Goal: Task Accomplishment & Management: Complete application form

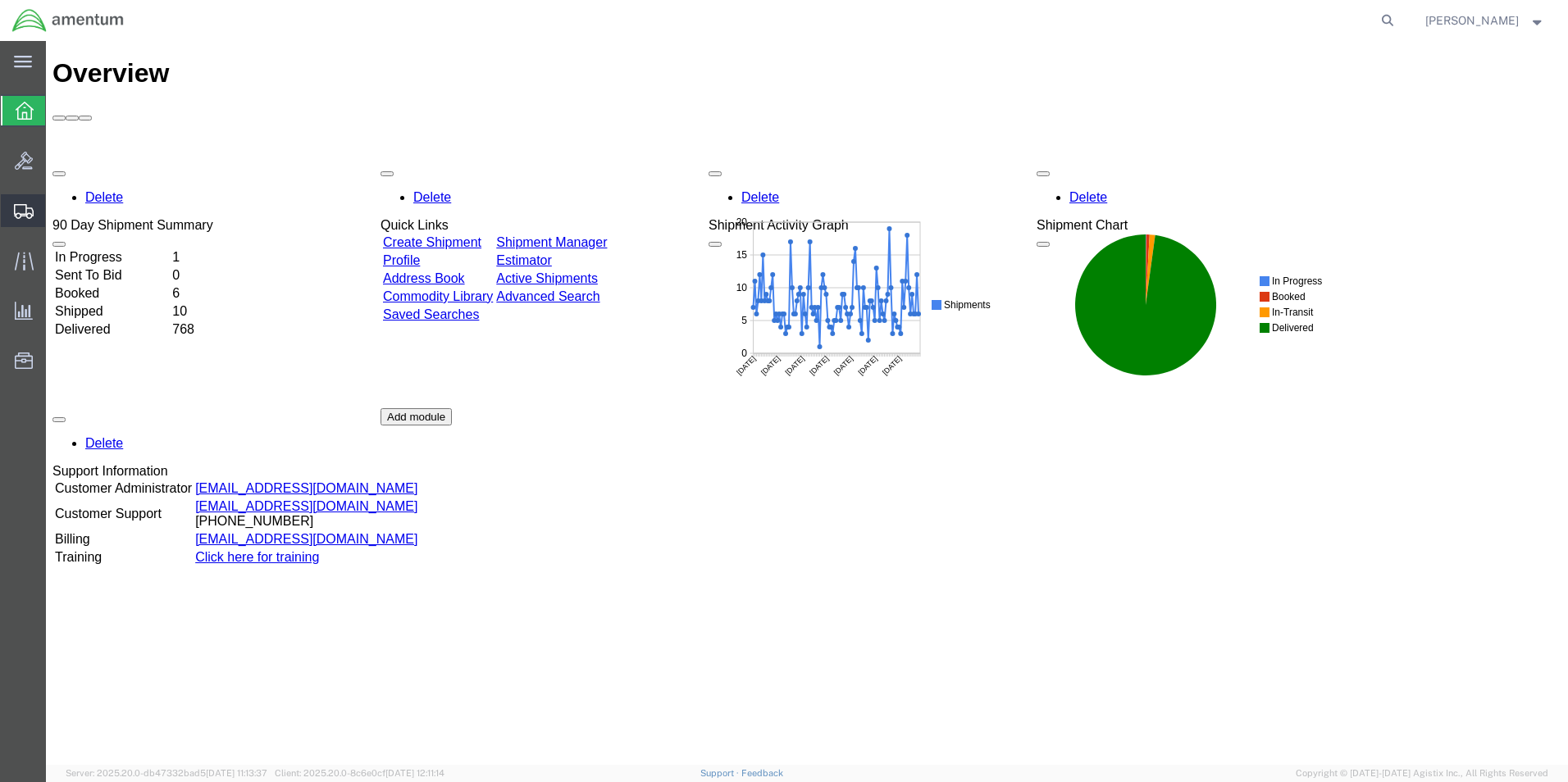
click at [0, 0] on span "Create Shipment" at bounding box center [0, 0] width 0 height 0
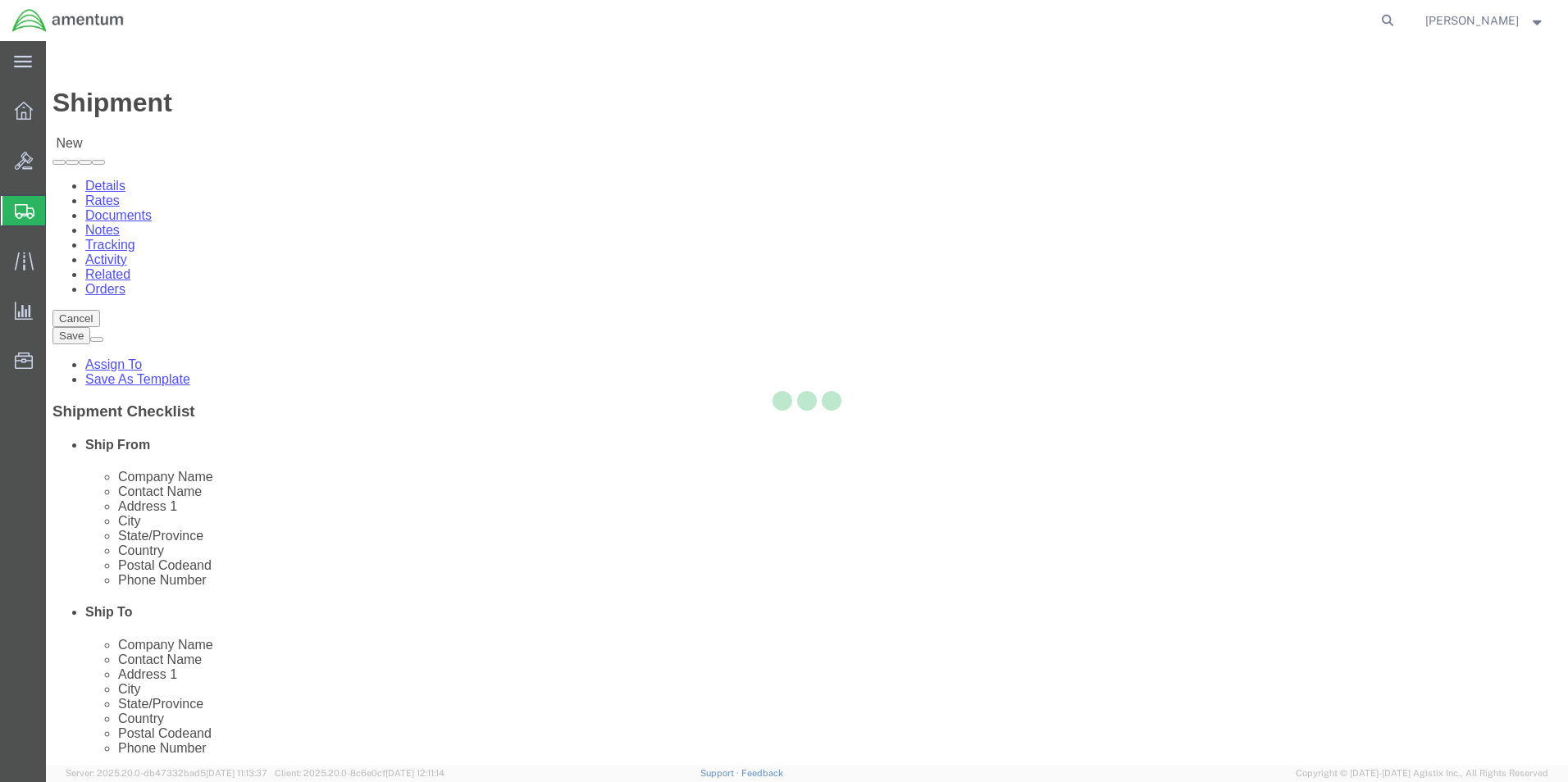
select select
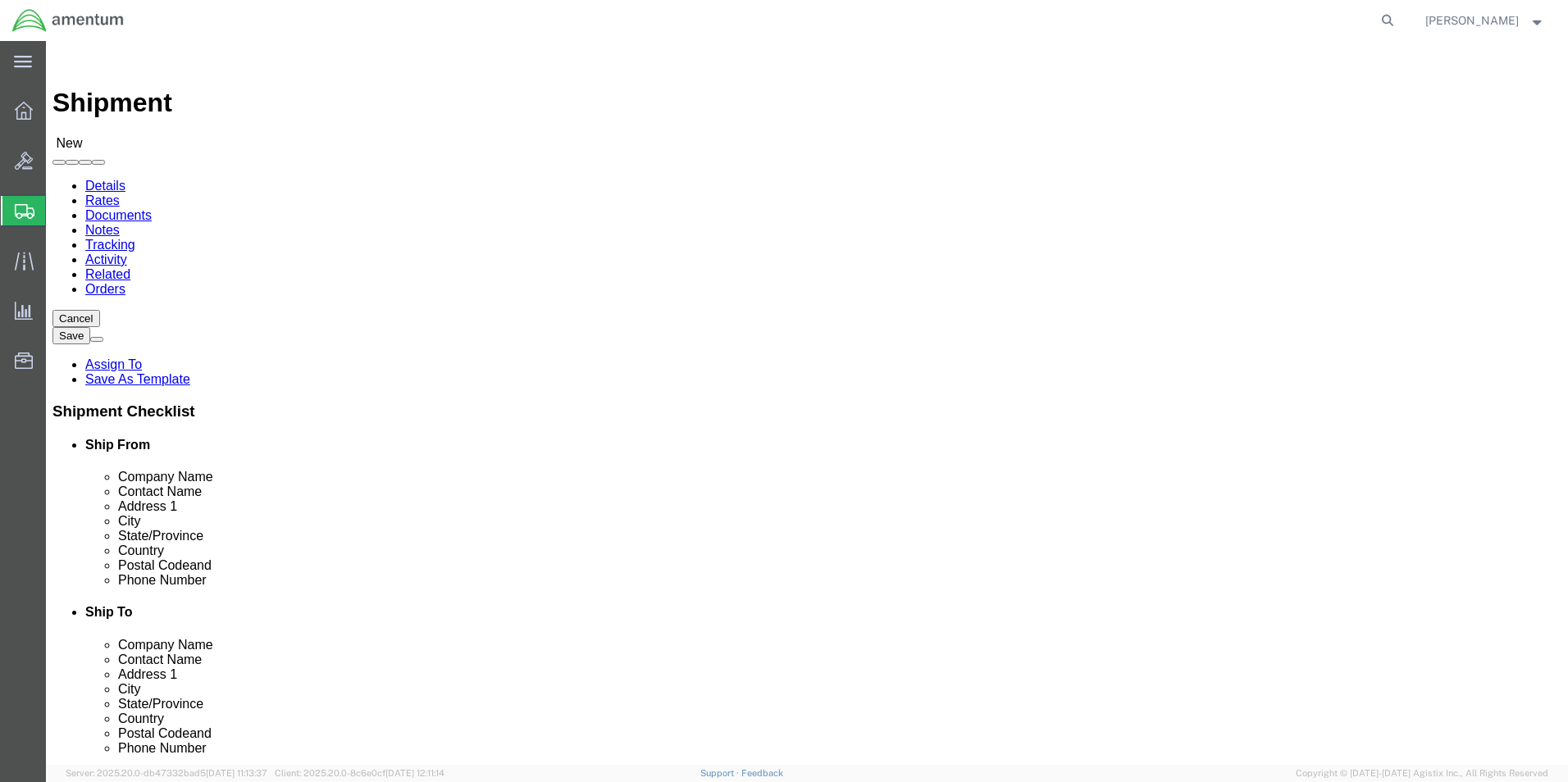
scroll to position [475, 0]
type input "cbp"
select select "49945"
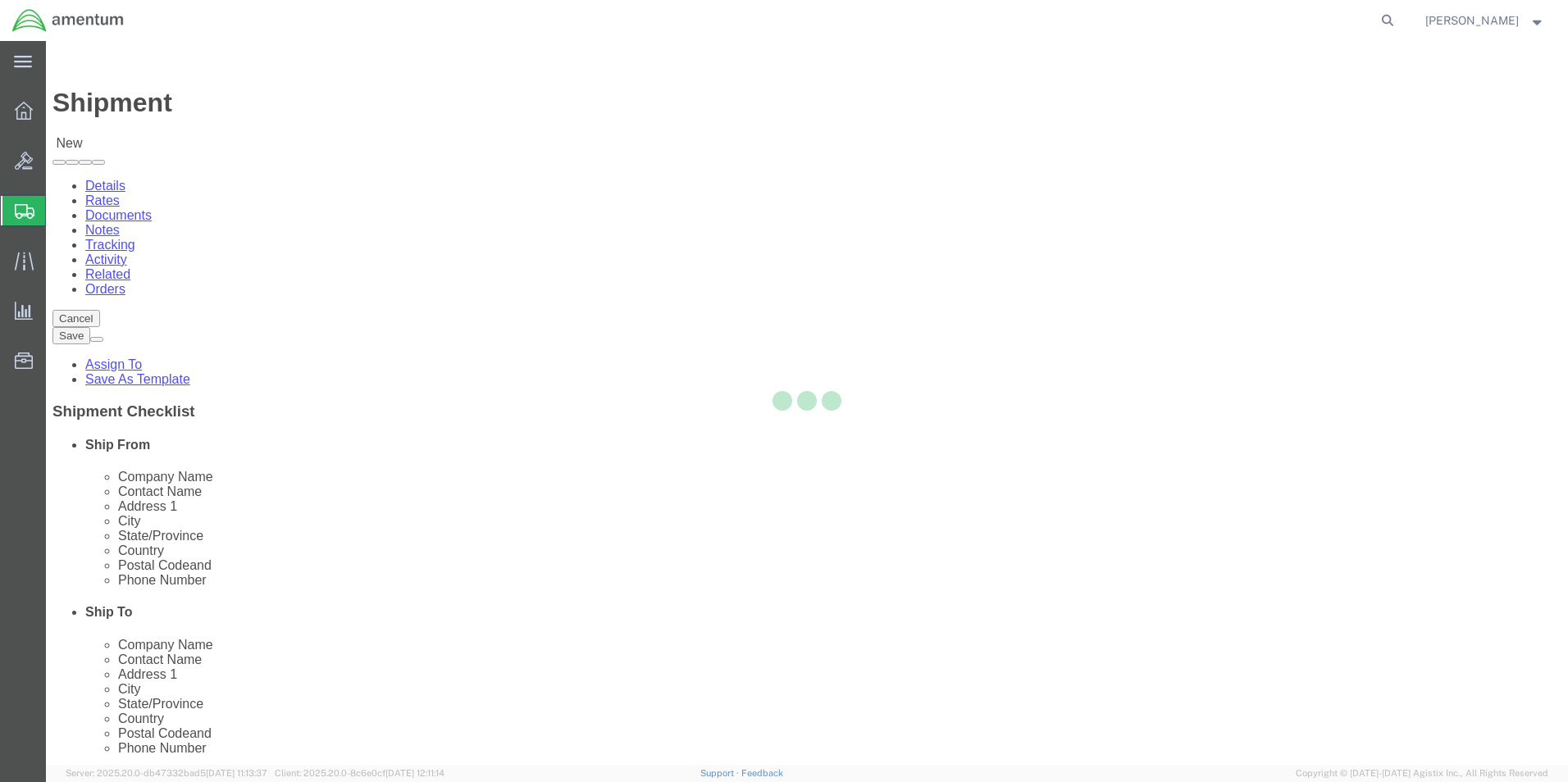
select select "[GEOGRAPHIC_DATA]"
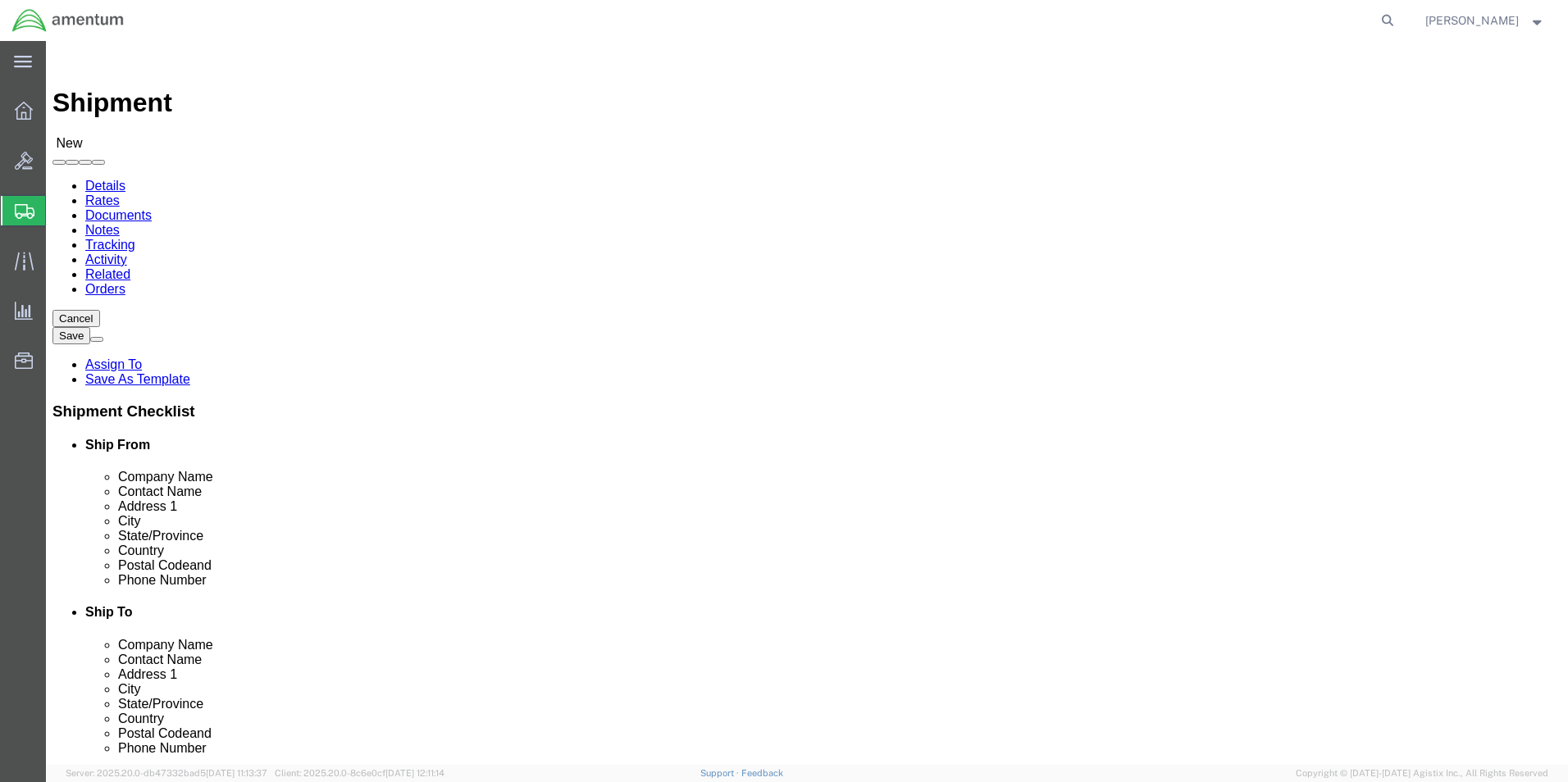
scroll to position [410, 0]
type input "cbp"
select select "49914"
select select "[GEOGRAPHIC_DATA]"
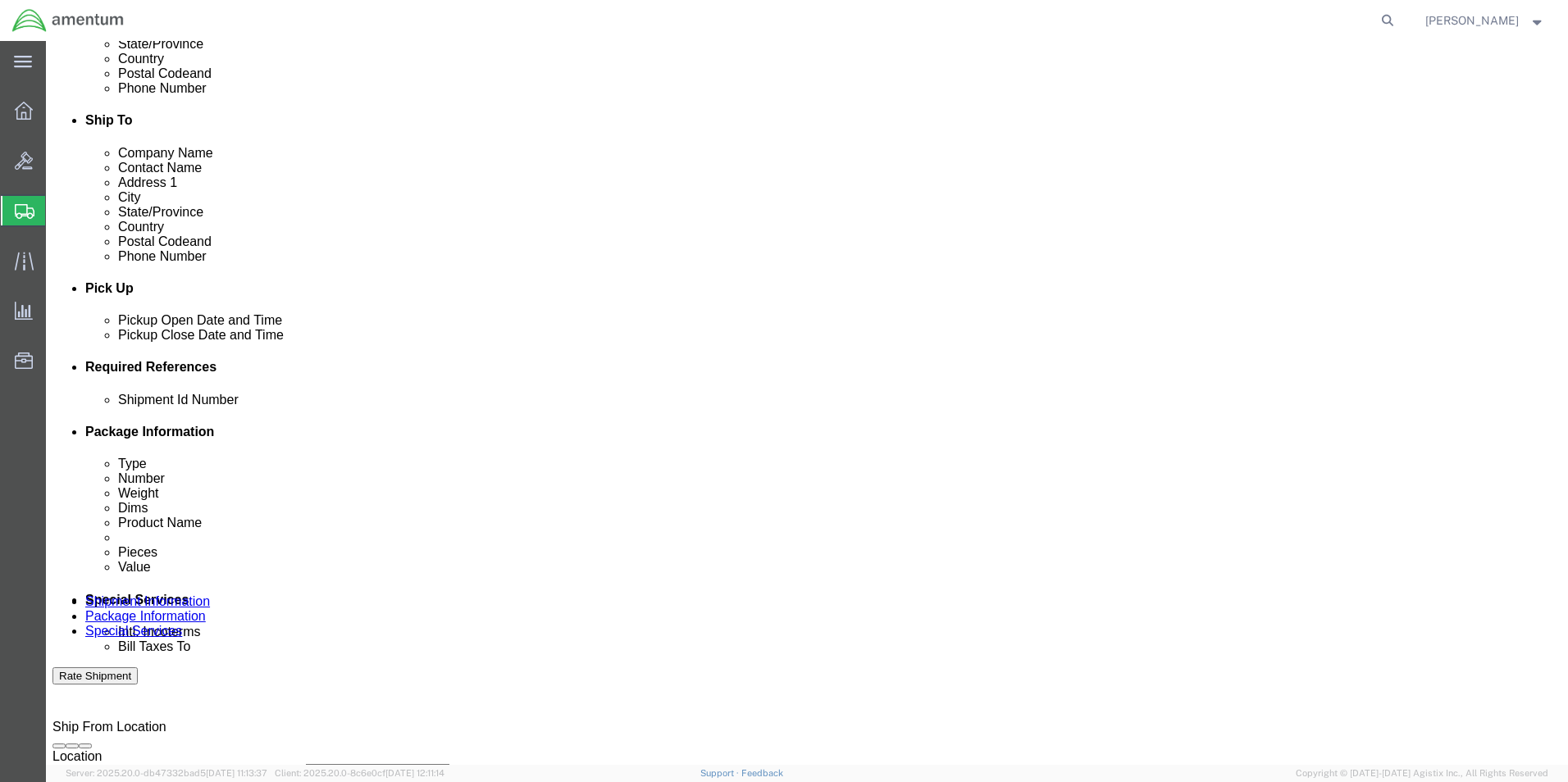
click div "[DATE] 1:00 PM"
type input "4:00 PM"
click div "Close Time 4:00 PM [DATE] 1:00 PM - [DATE] 1:00 PM Cancel Apply"
click button "Apply"
click button "Add reference"
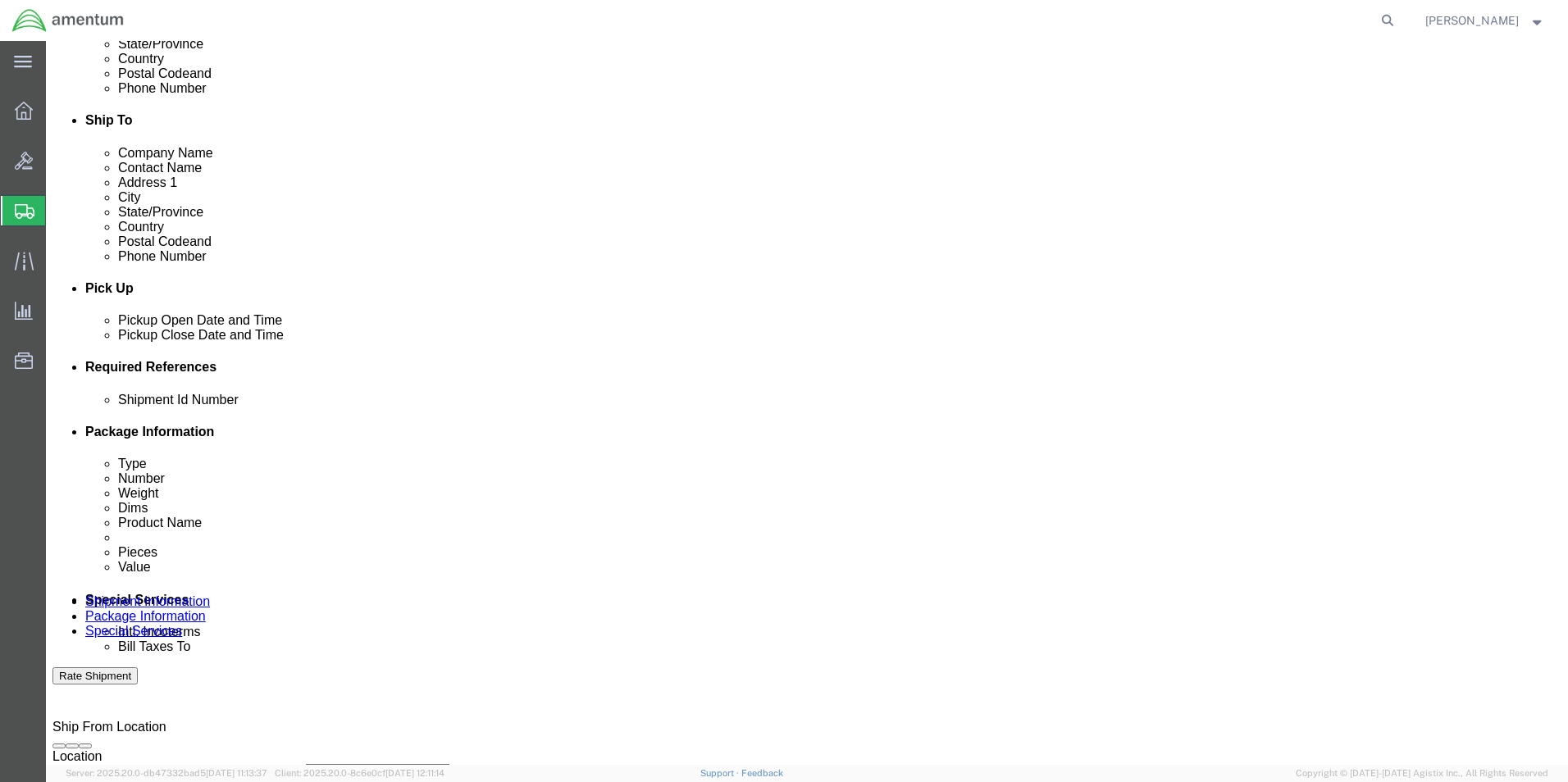
click button "Add reference"
click input "text"
type input "Seat belt loops"
click select "Select Account Type Activity ID Airline Appointment Number ASN Batch Request # …"
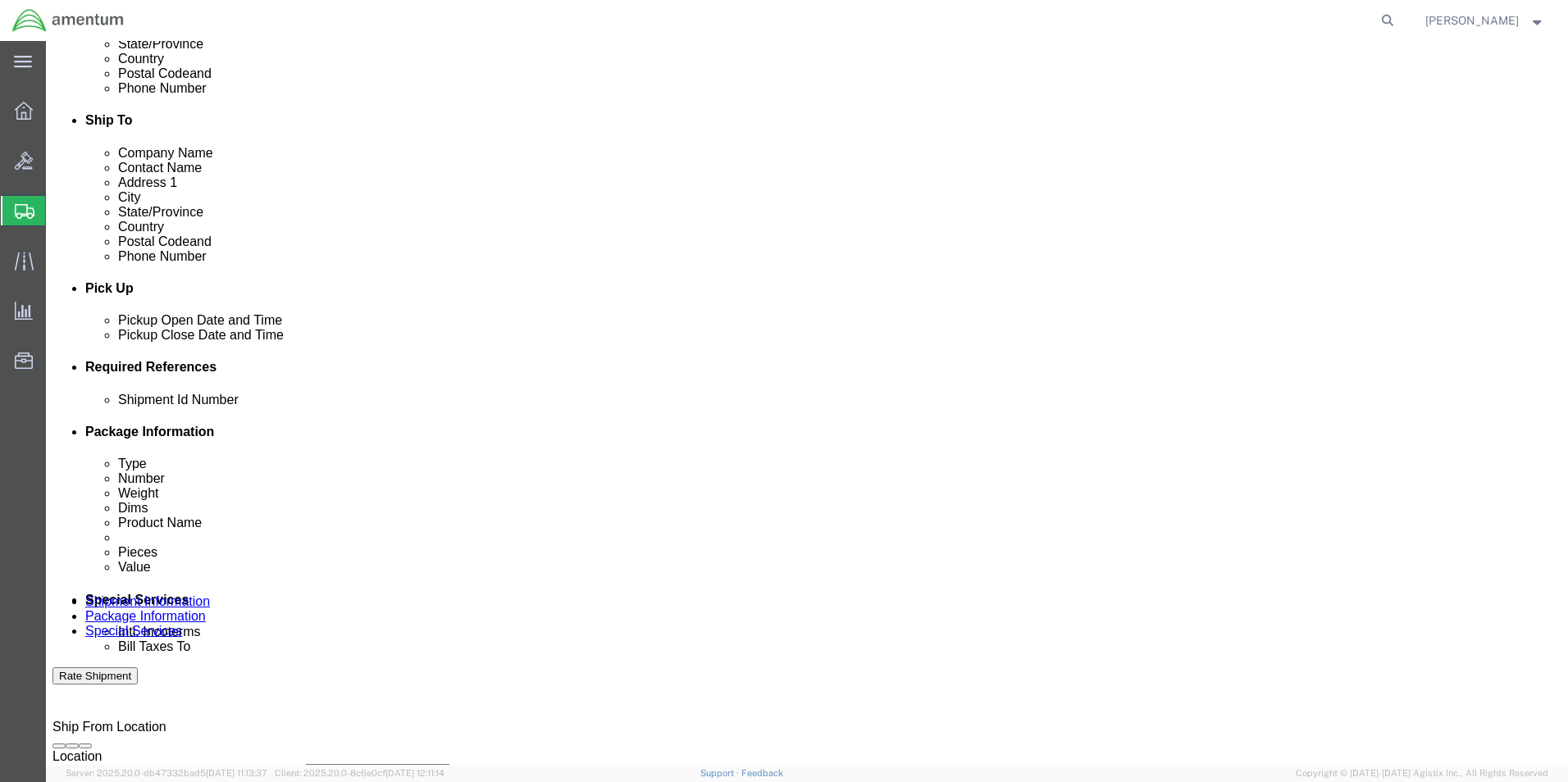
select select "DEPT"
click select "Select Account Type Activity ID Airline Appointment Number ASN Batch Request # …"
click input "text"
type input "CBP"
click select "Select Account Type Activity ID Airline Appointment Number ASN Batch Request # …"
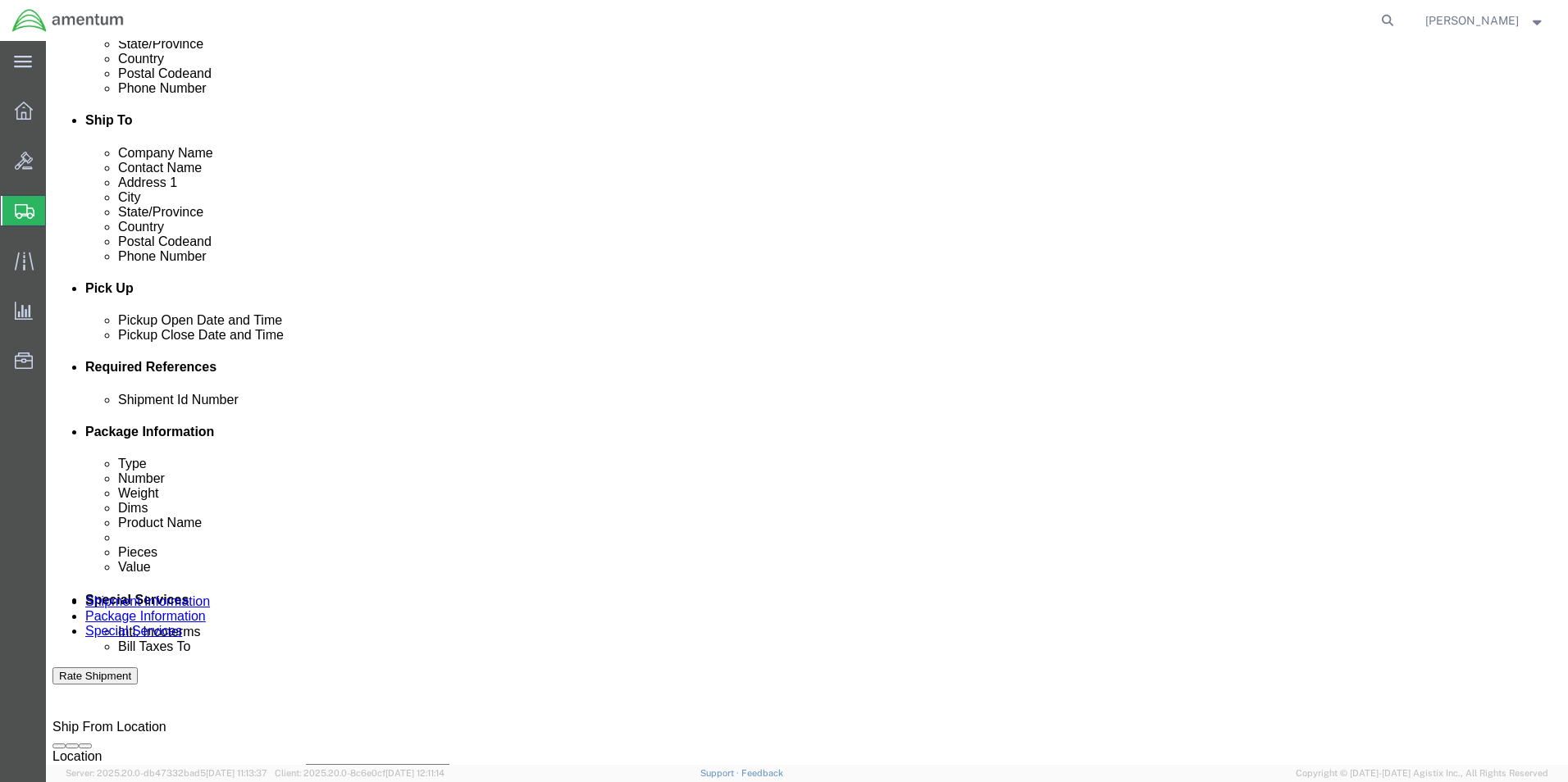
select select "PROJNUM"
click select "Select Account Type Activity ID Airline Appointment Number ASN Batch Request # …"
click input "text"
type input "6118.03.03.2219.000.WST.0000"
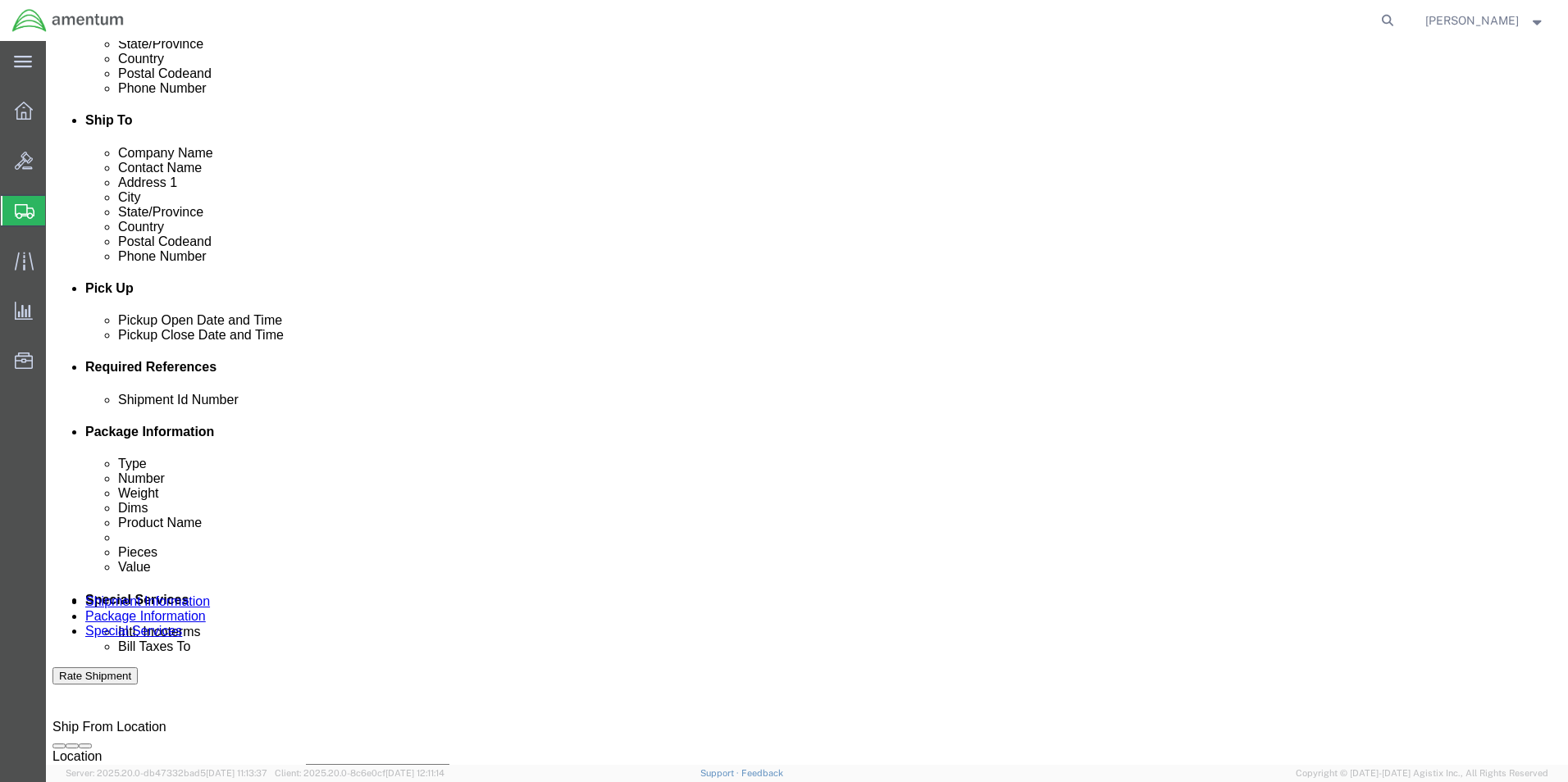
click select "Select Account Type Activity ID Airline Appointment Number ASN Batch Request # …"
select select "CUSTREF"
click select "Select Account Type Activity ID Airline Appointment Number ASN Batch Request # …"
click input "Seat belt loops"
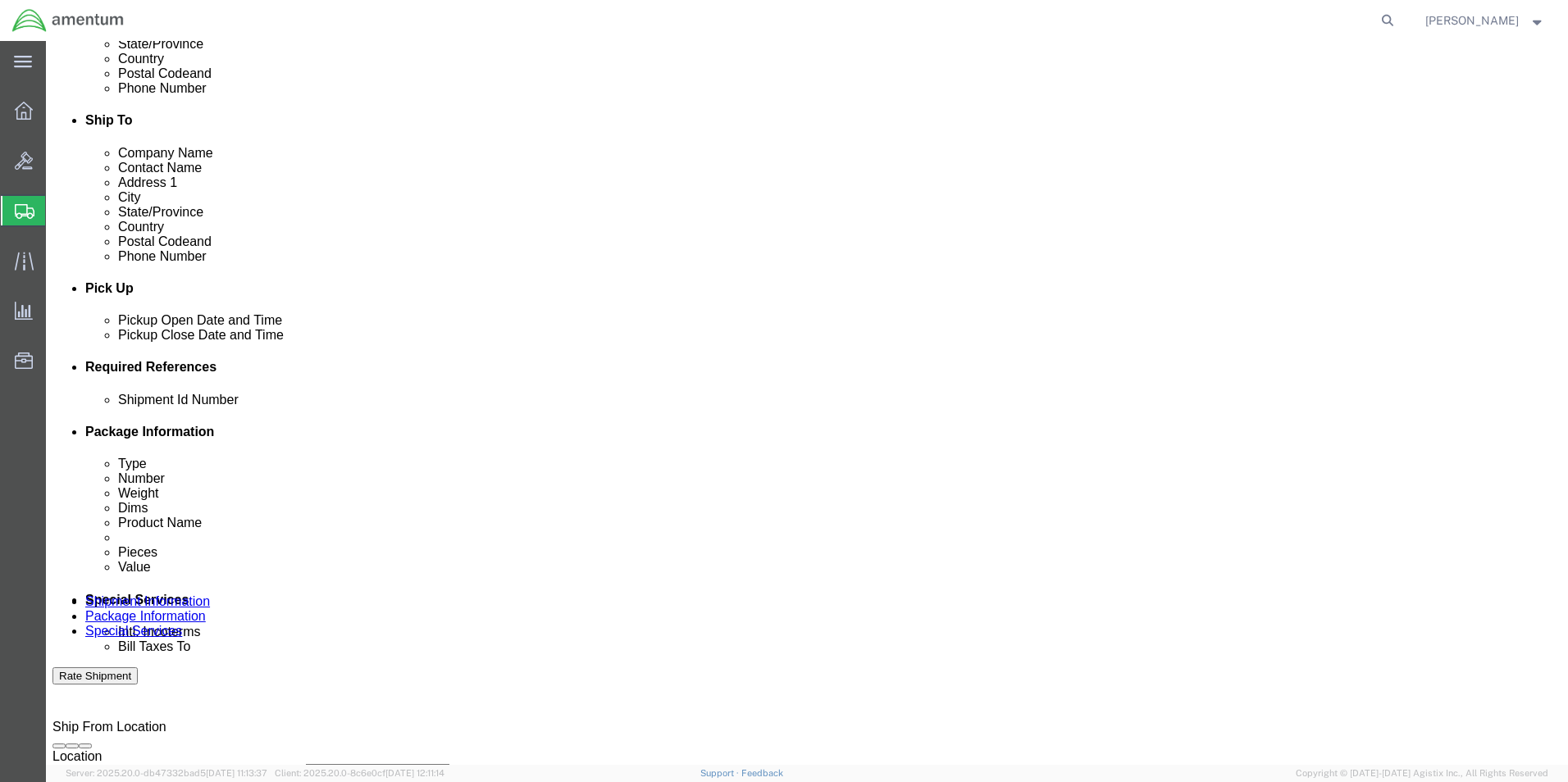
drag, startPoint x: 320, startPoint y: 520, endPoint x: 212, endPoint y: 513, distance: 108.2
click input "Seat belt loops"
click input "text"
paste input "Seat belt loops"
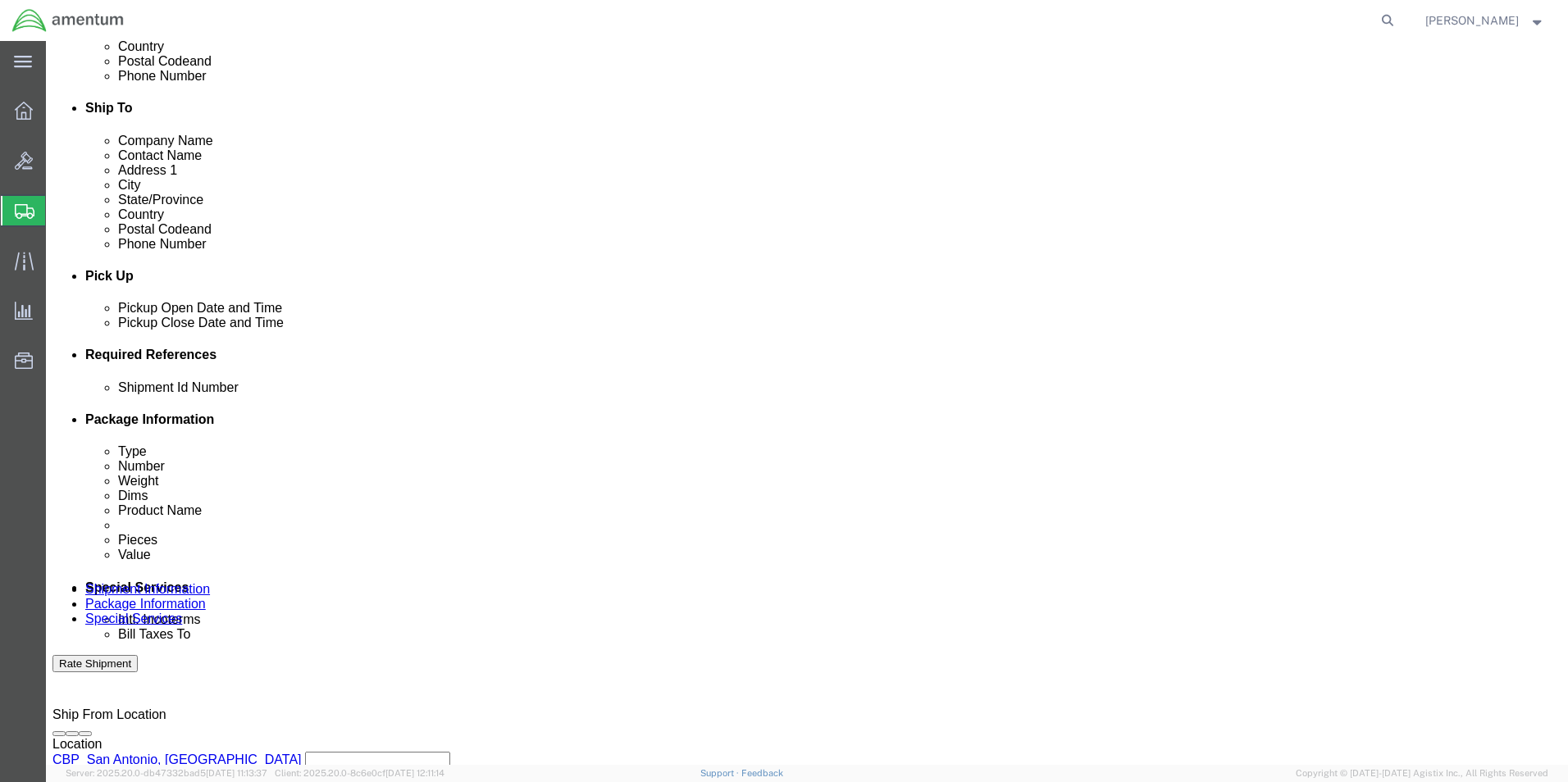
scroll to position [715, 0]
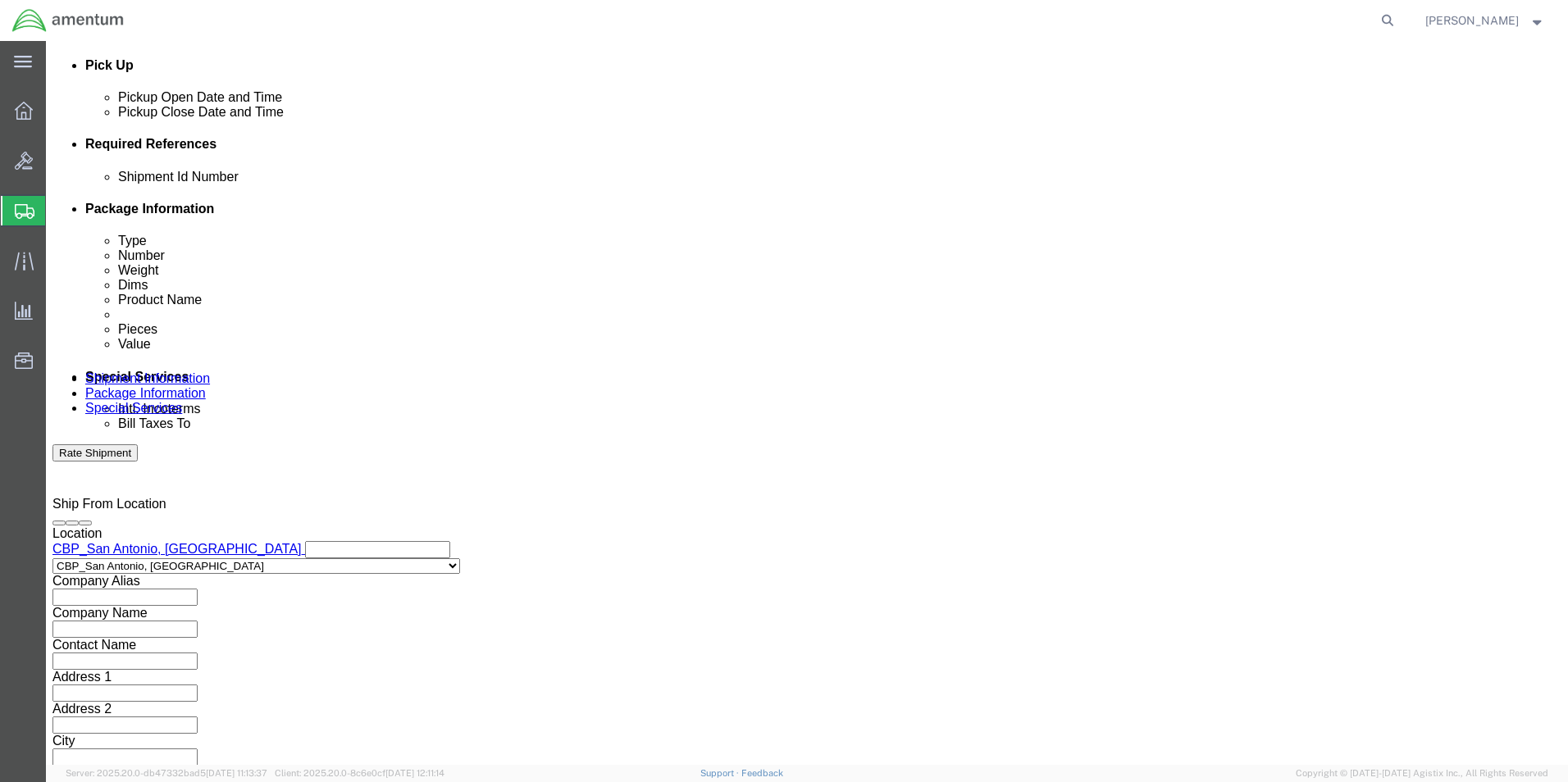
type input "Seat belt loops"
click select "Select Air Less than Truckload Multi-Leg Ocean Freight Rail Small Parcel Truckl…"
select select "SMAL"
click select "Select Air Less than Truckload Multi-Leg Ocean Freight Rail Small Parcel Truckl…"
click button "Continue"
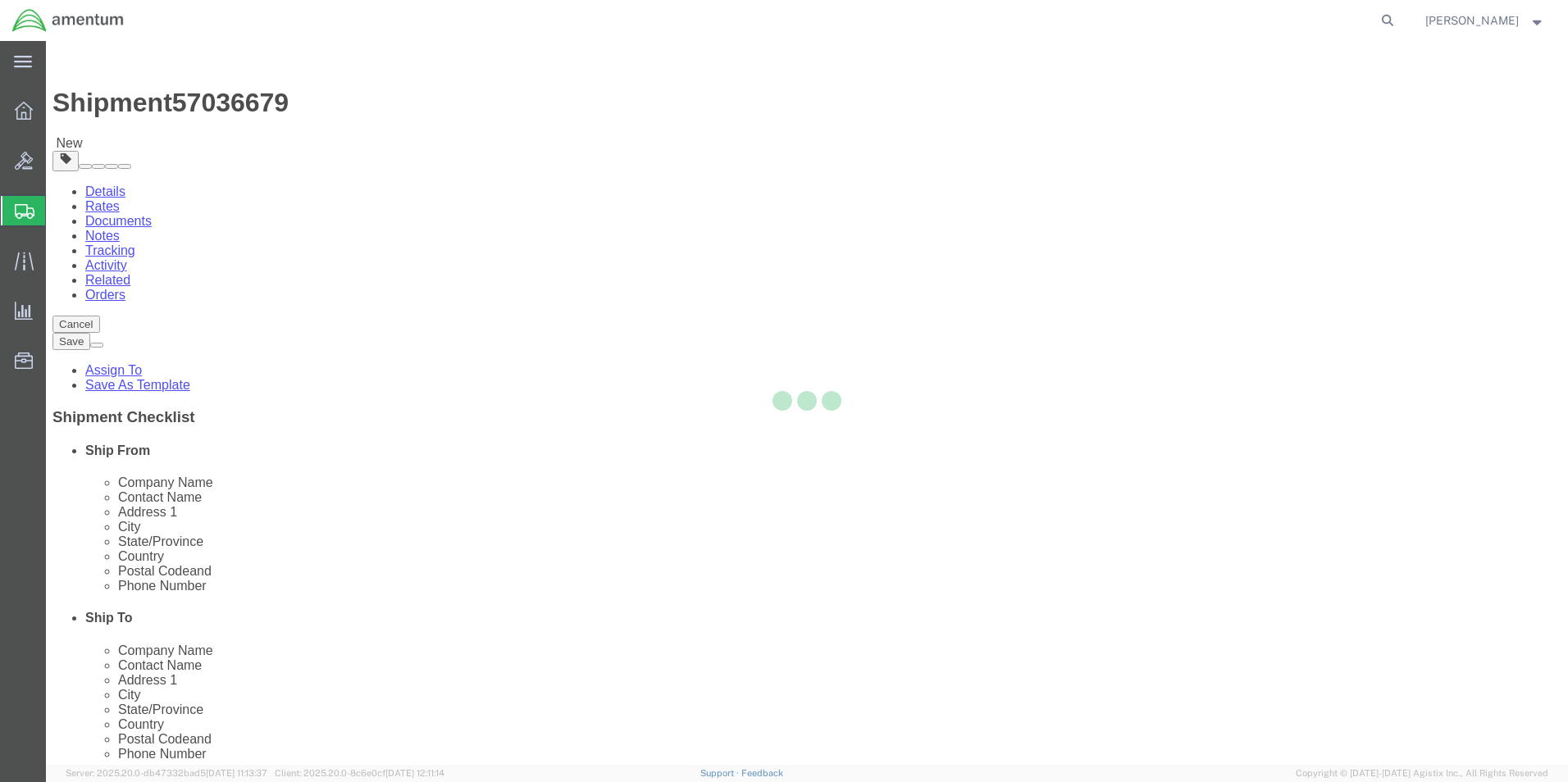
select select "YRPK"
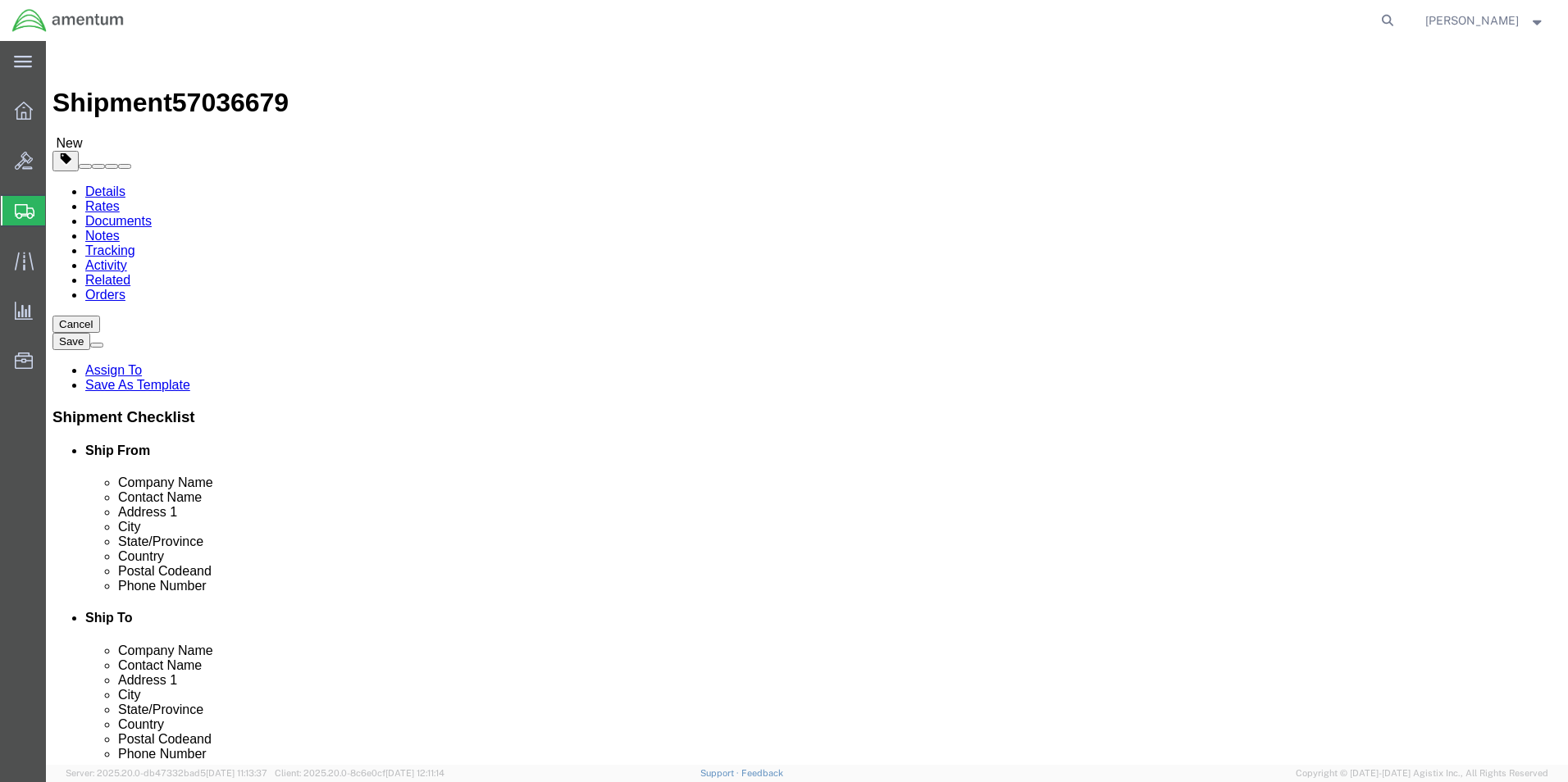
click select "Select Bale(s) Basket(s) Bolt(s) Bottle(s) Buckets Bulk Bundle(s) Can(s) Cardbo…"
drag, startPoint x: 311, startPoint y: 221, endPoint x: 324, endPoint y: 275, distance: 55.5
click div "# 1 x"
click input "text"
drag, startPoint x: 261, startPoint y: 347, endPoint x: 246, endPoint y: 342, distance: 15.8
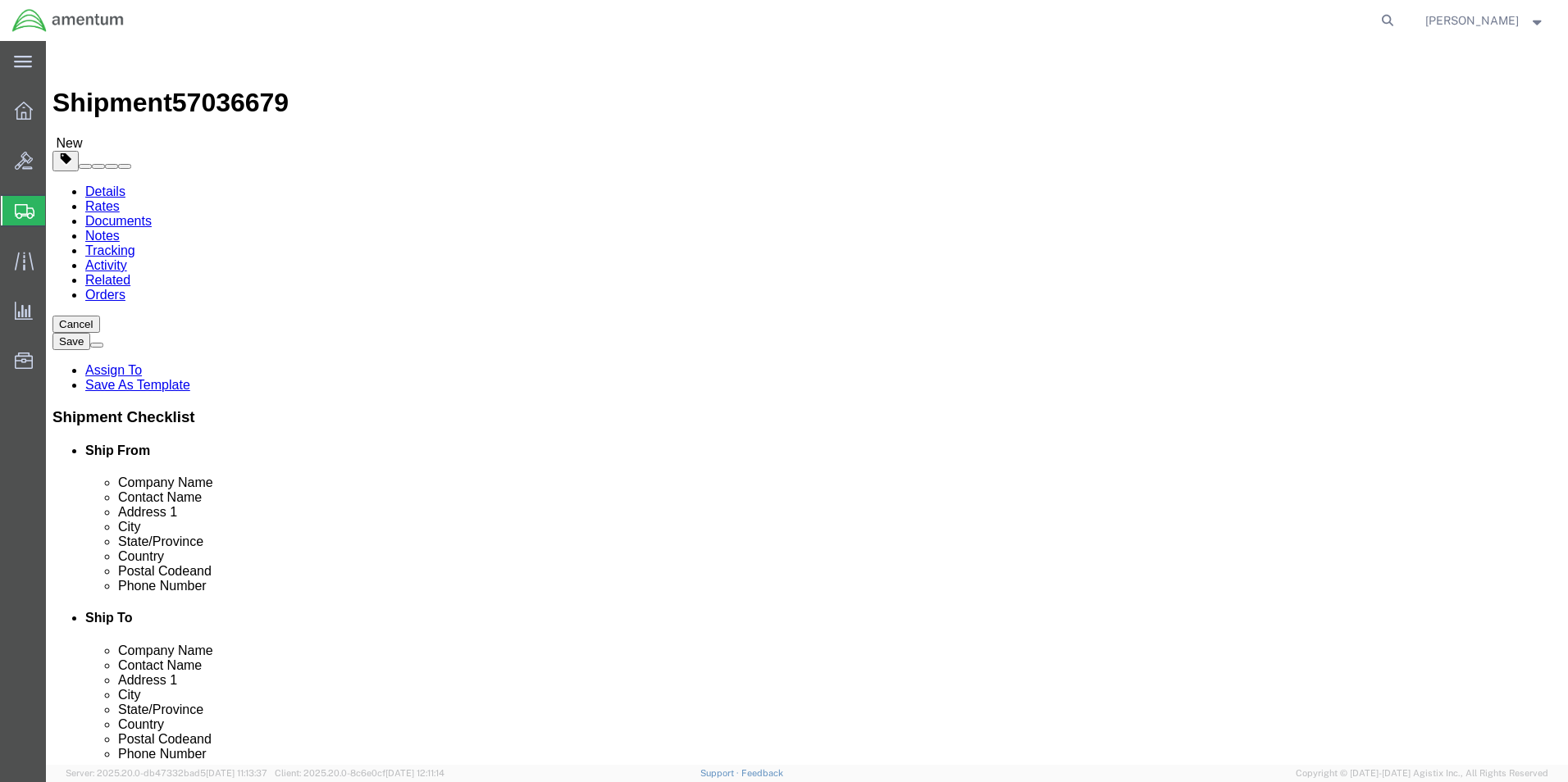
click input "text"
type input "24"
type input "13"
type input "21"
drag, startPoint x: 254, startPoint y: 384, endPoint x: 203, endPoint y: 383, distance: 51.0
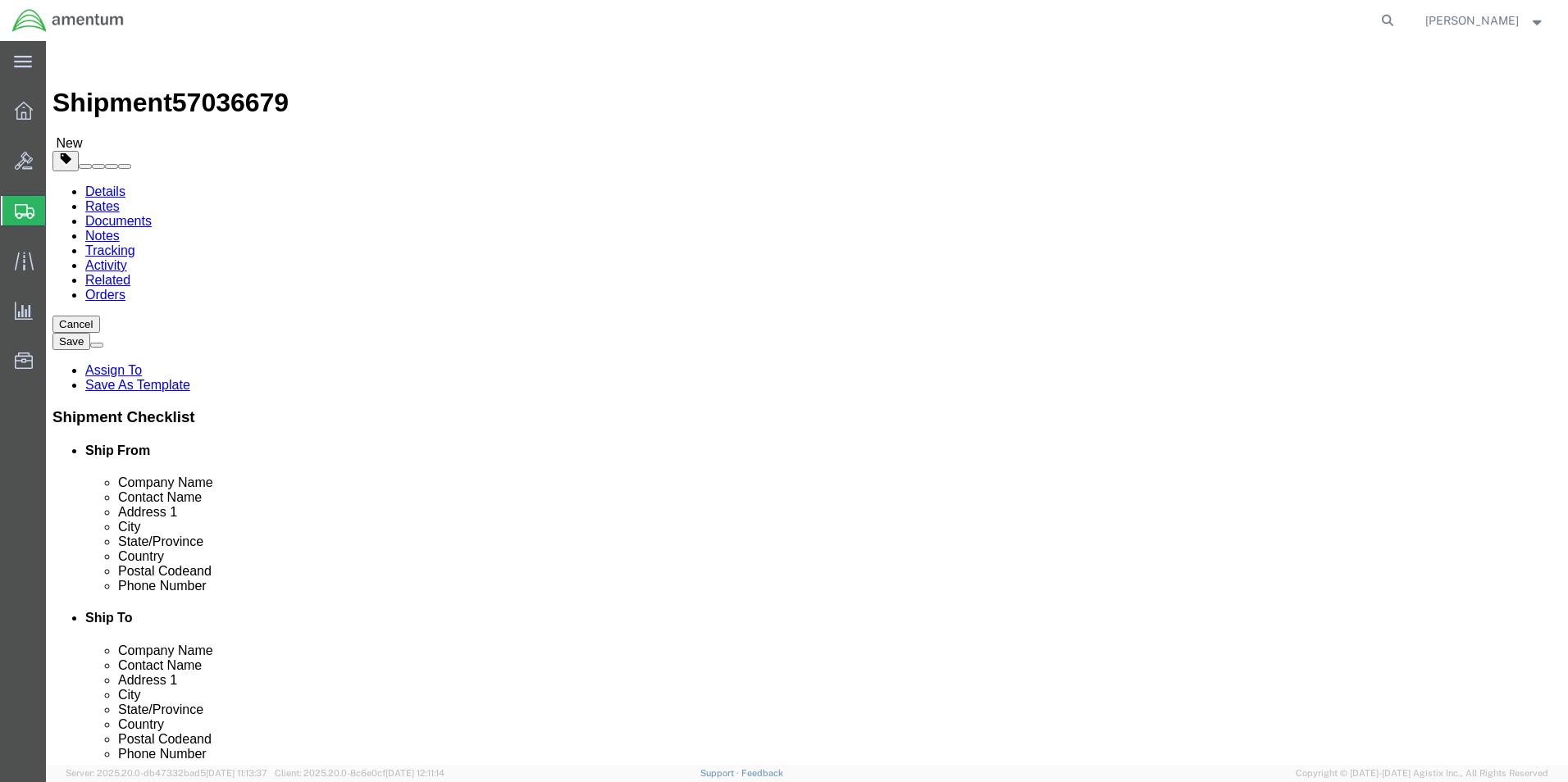
click div "Weight 0.00 Select kgs lbs Ship. t°"
type input "1"
drag, startPoint x: 234, startPoint y: 380, endPoint x: 204, endPoint y: 376, distance: 30.3
click div "Weight 20.00 Select kgs lbs Ship. t°"
type input "20.00"
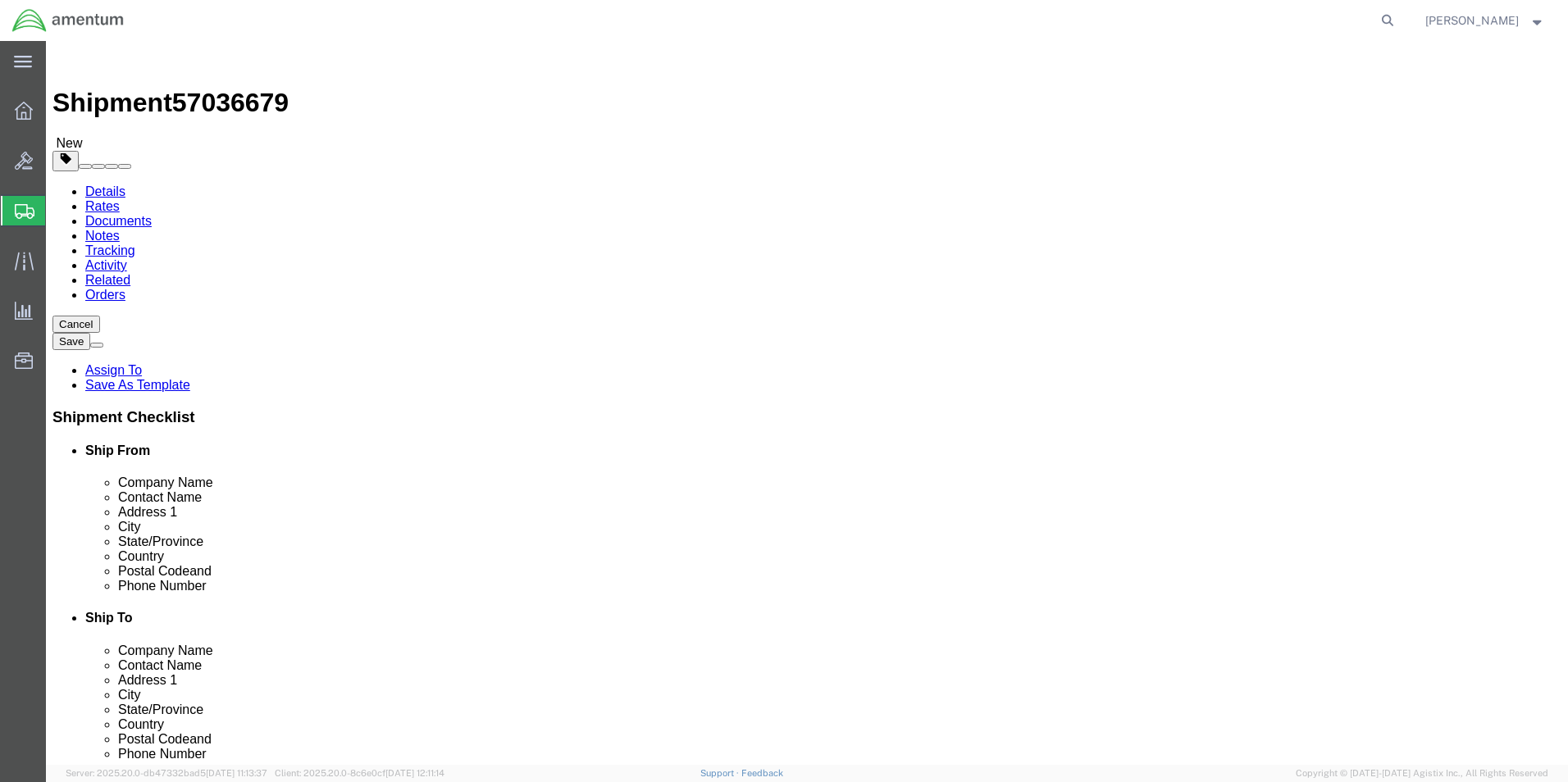
click ul
click span
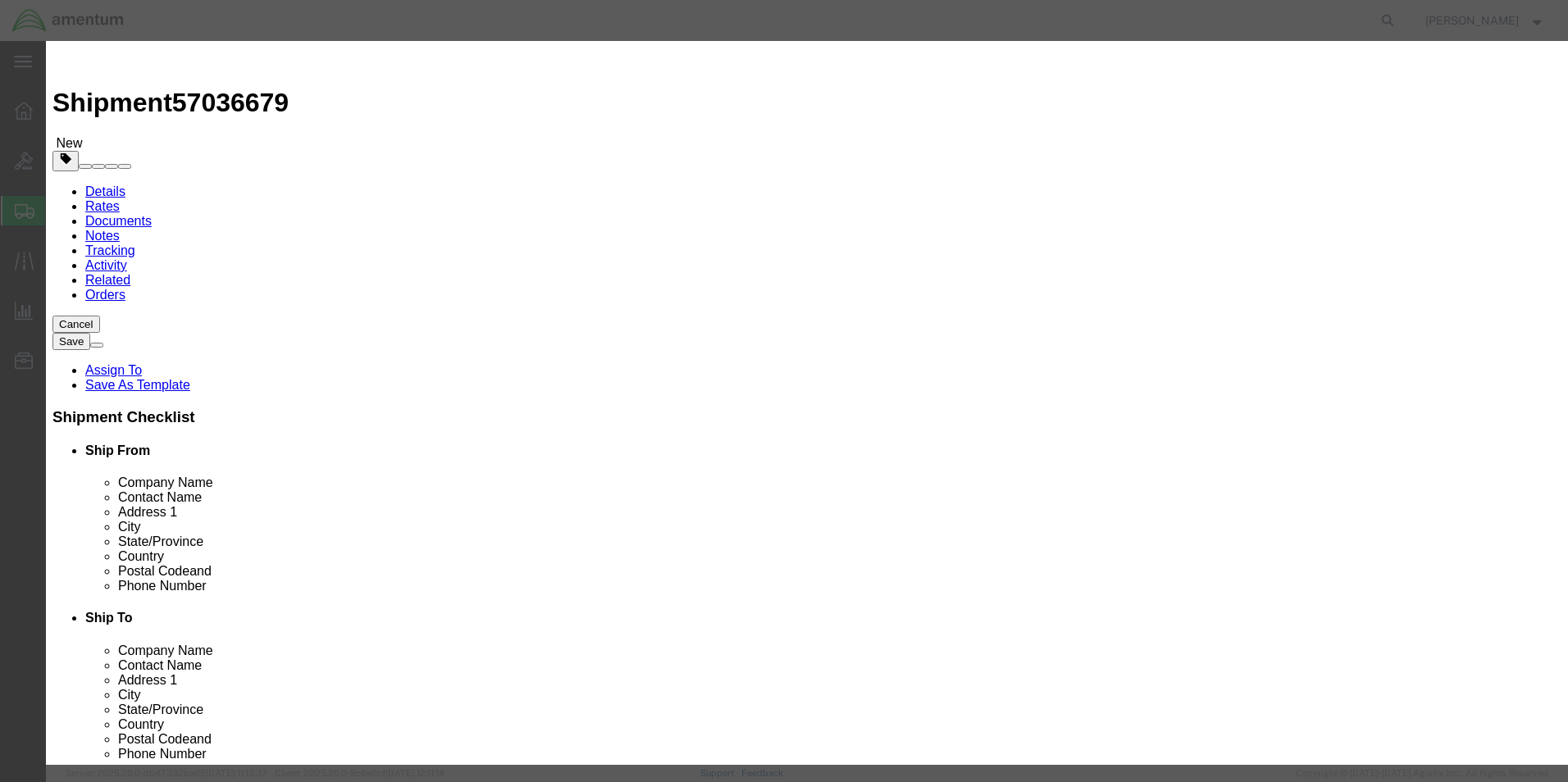
click input "text"
type input "Co pilot and pilot Seat cushions for seat belt loop repair on A/C 794AM"
drag, startPoint x: 496, startPoint y: 161, endPoint x: 454, endPoint y: 152, distance: 43.0
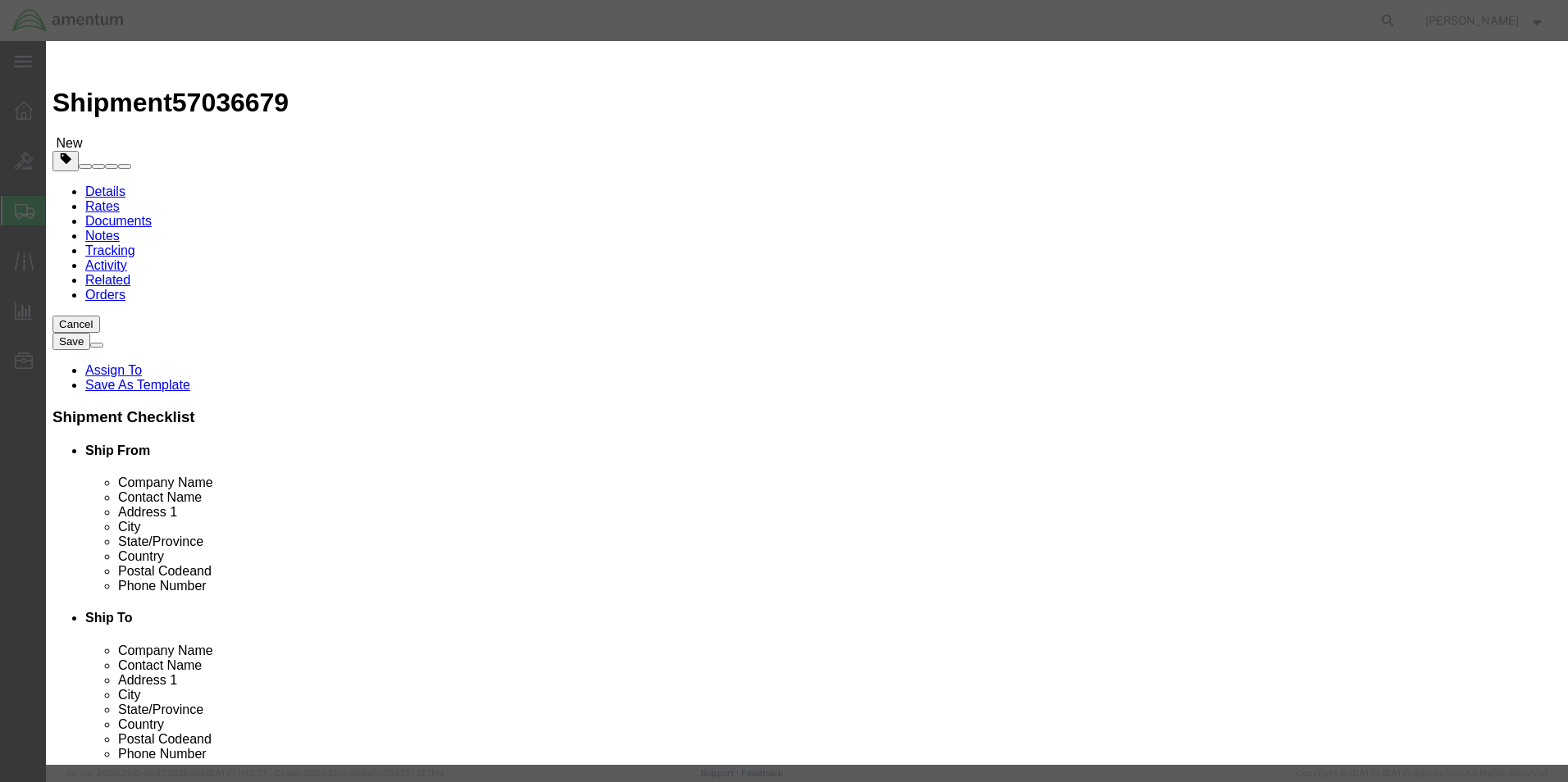
click div "Pieces 0 Select Bag Barrels 100Board Feet Bottle Box Blister Pack Carats Can Ca…"
type input "2"
drag, startPoint x: 491, startPoint y: 178, endPoint x: 497, endPoint y: 193, distance: 16.2
click input "text"
type input "200.00"
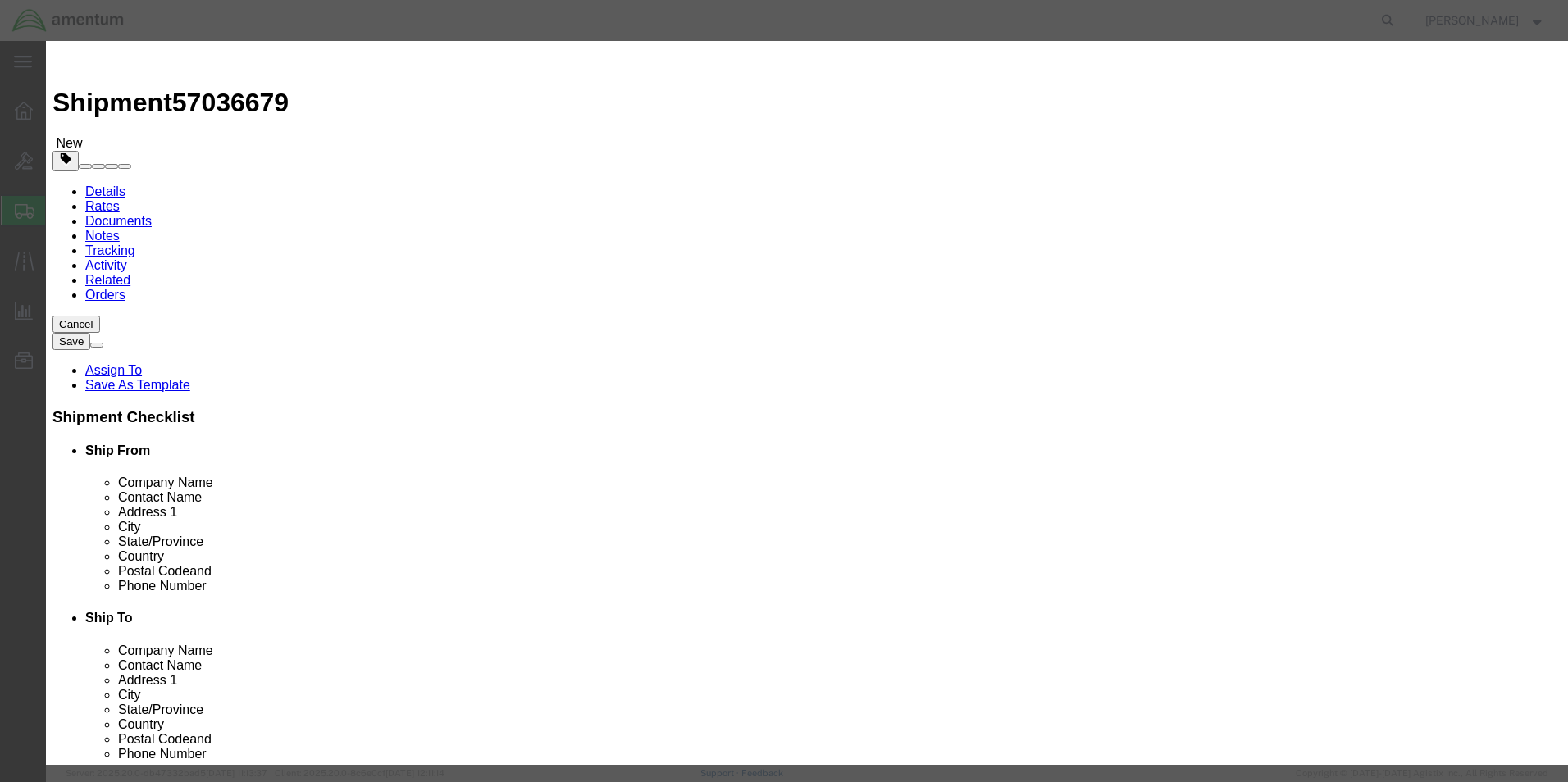
click button "Save & Close"
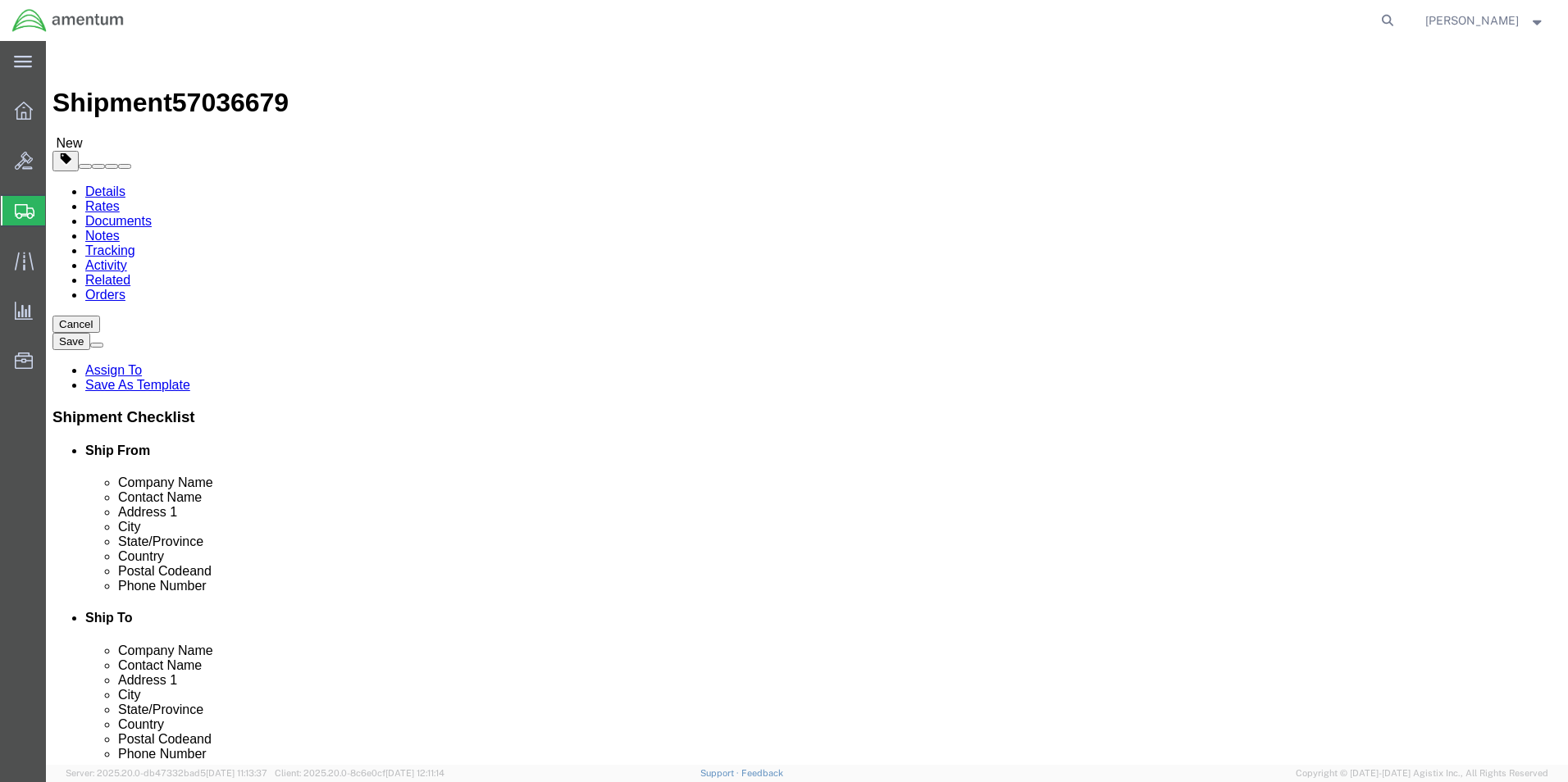
click button "Continue"
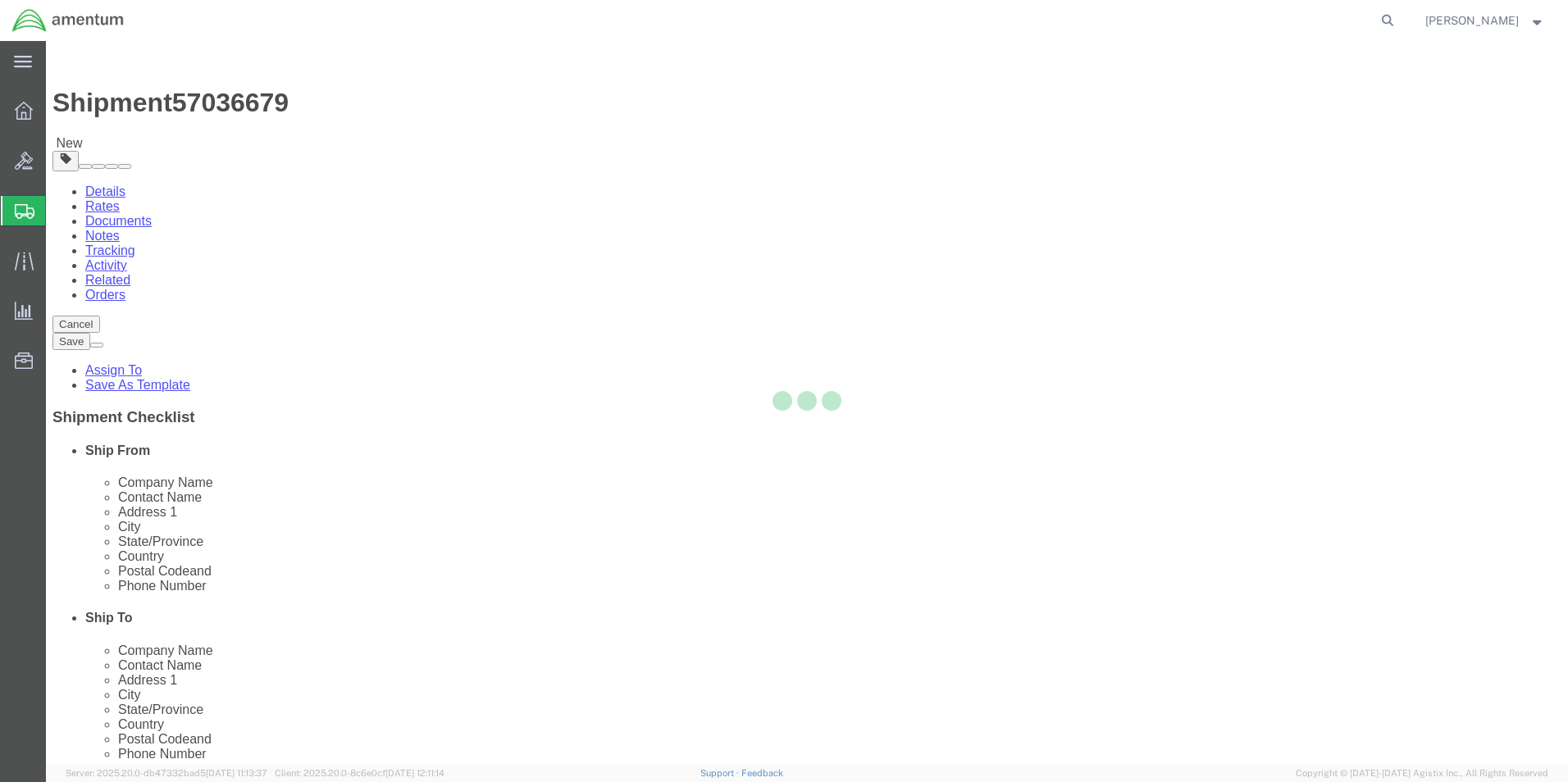
select select
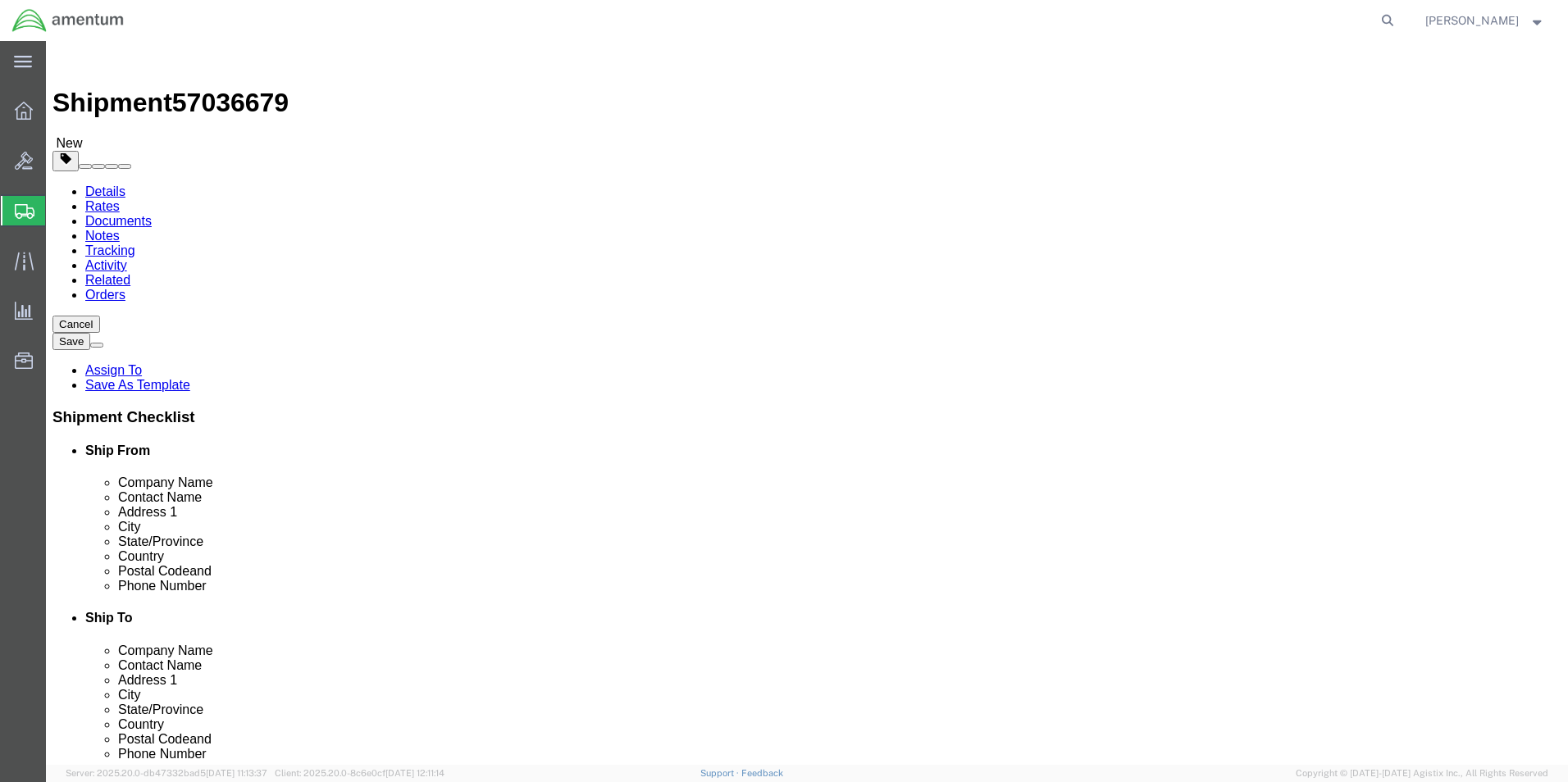
click button "Rate Shipment"
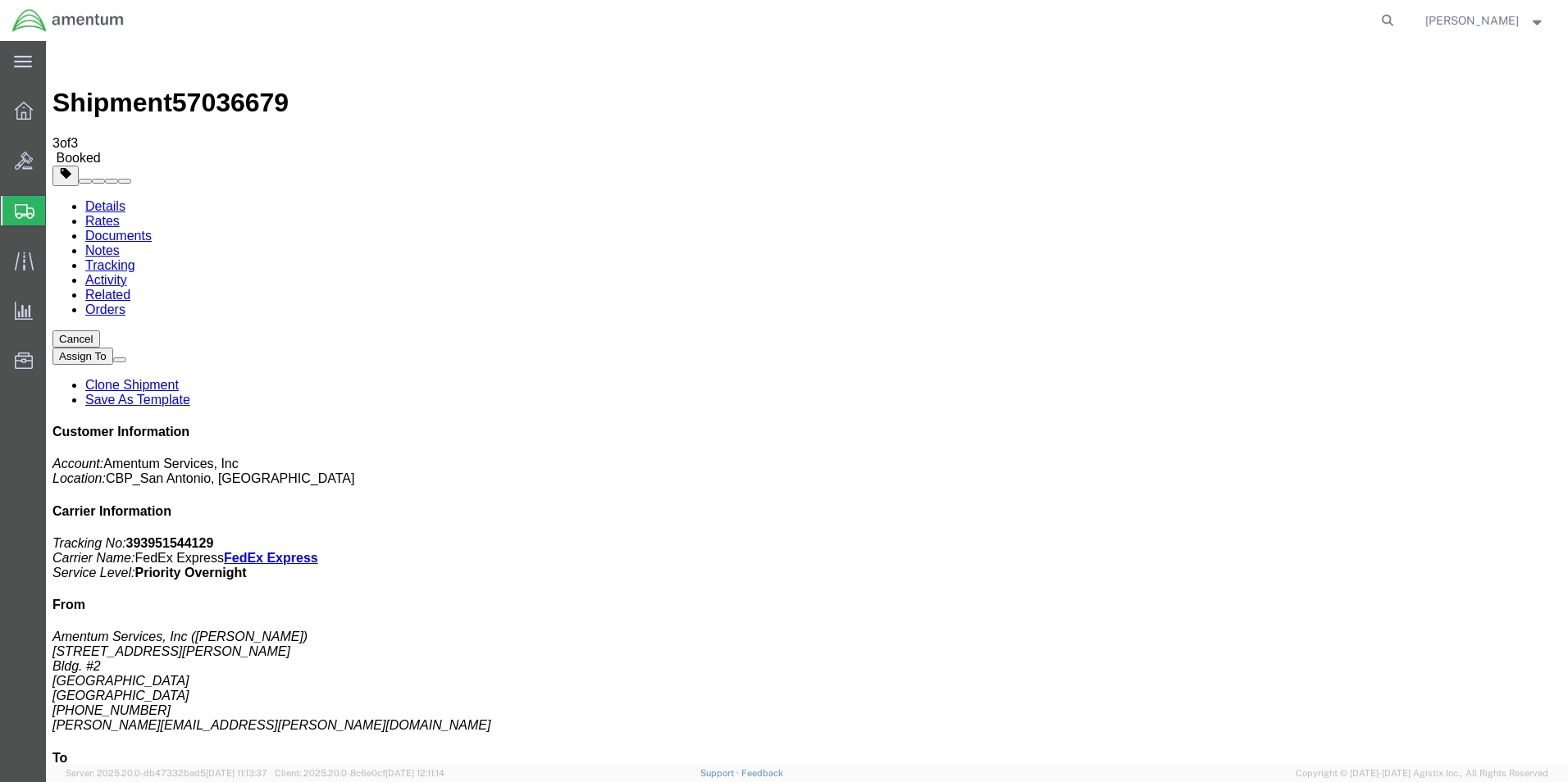
click at [110, 199] on link "Details" at bounding box center [105, 206] width 40 height 14
click link "Schedule pickup request"
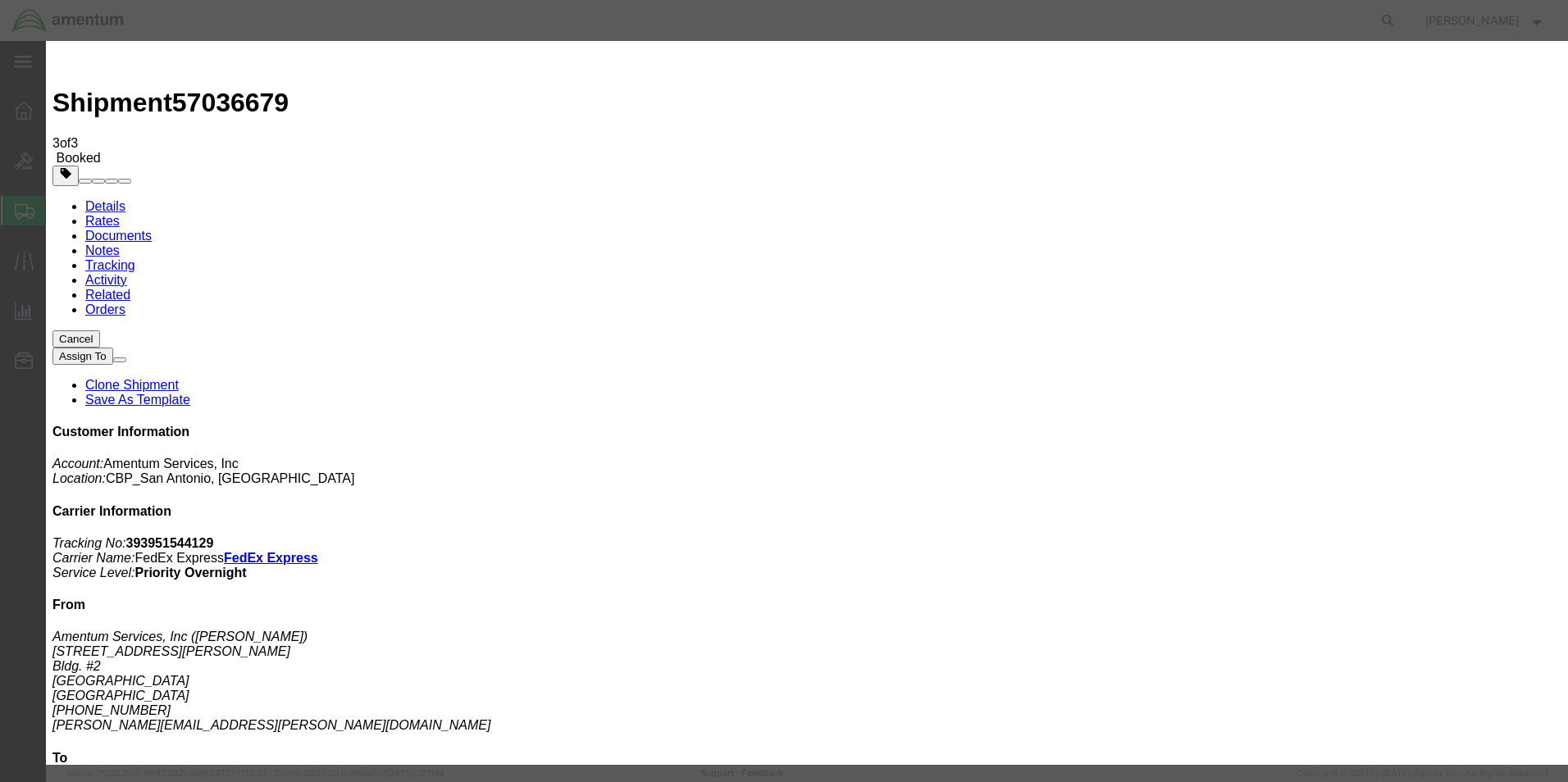
click button "Close"
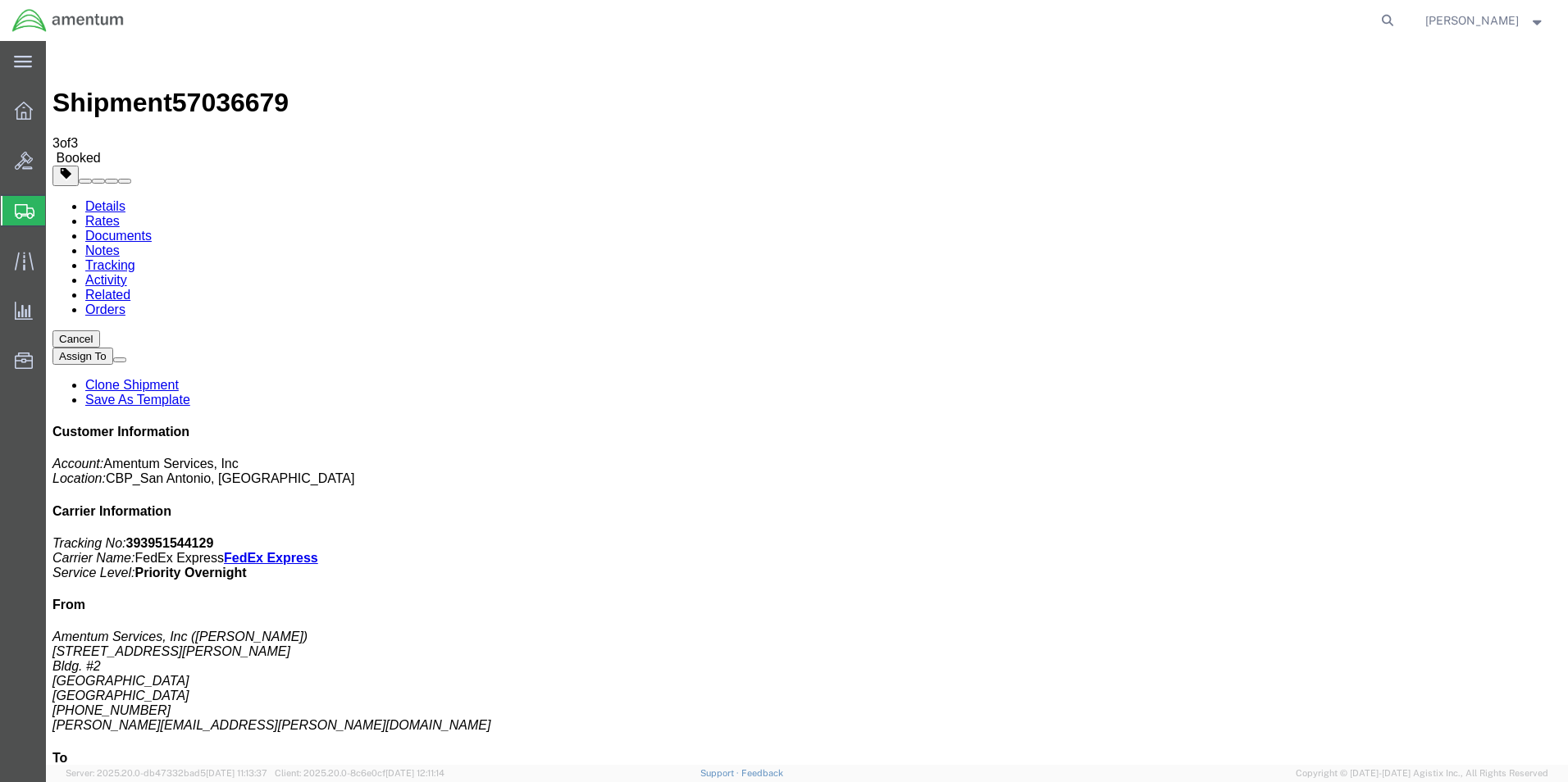
click span "button"
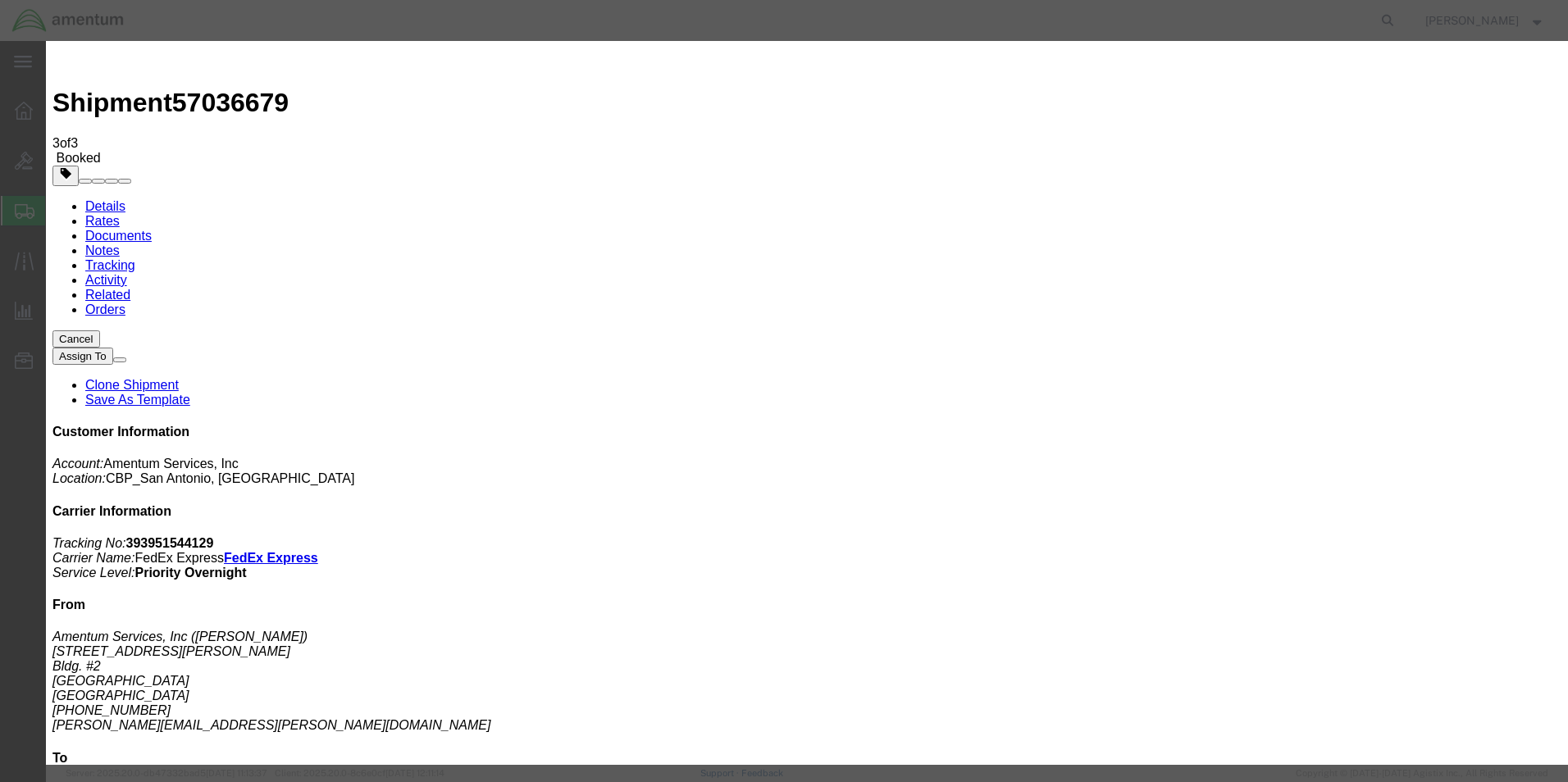
click div "[DATE] 12:00 PM"
type input "1:00 PM"
click button "Apply"
click button "Save"
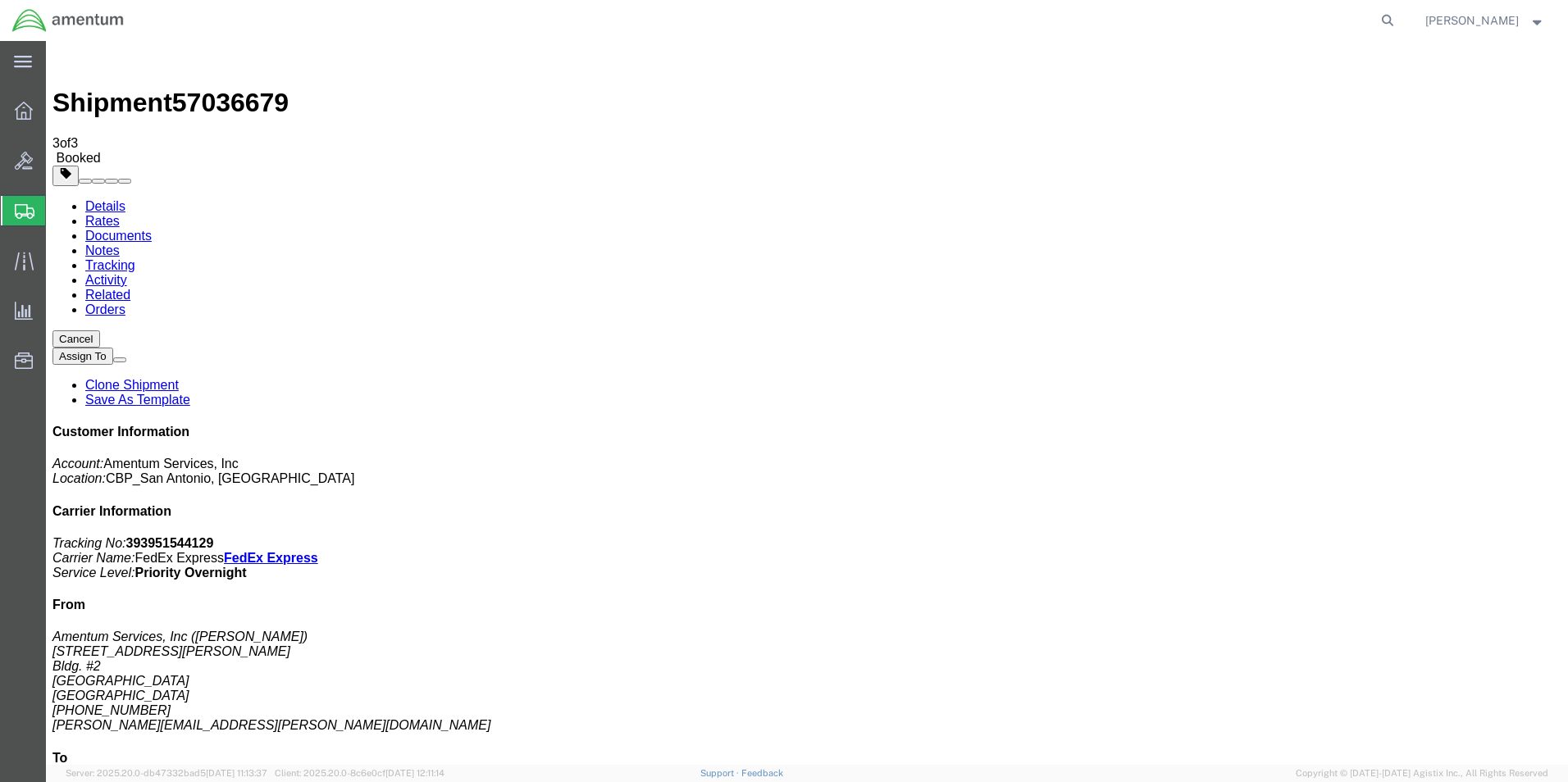
click button "Close"
